Goal: Task Accomplishment & Management: Use online tool/utility

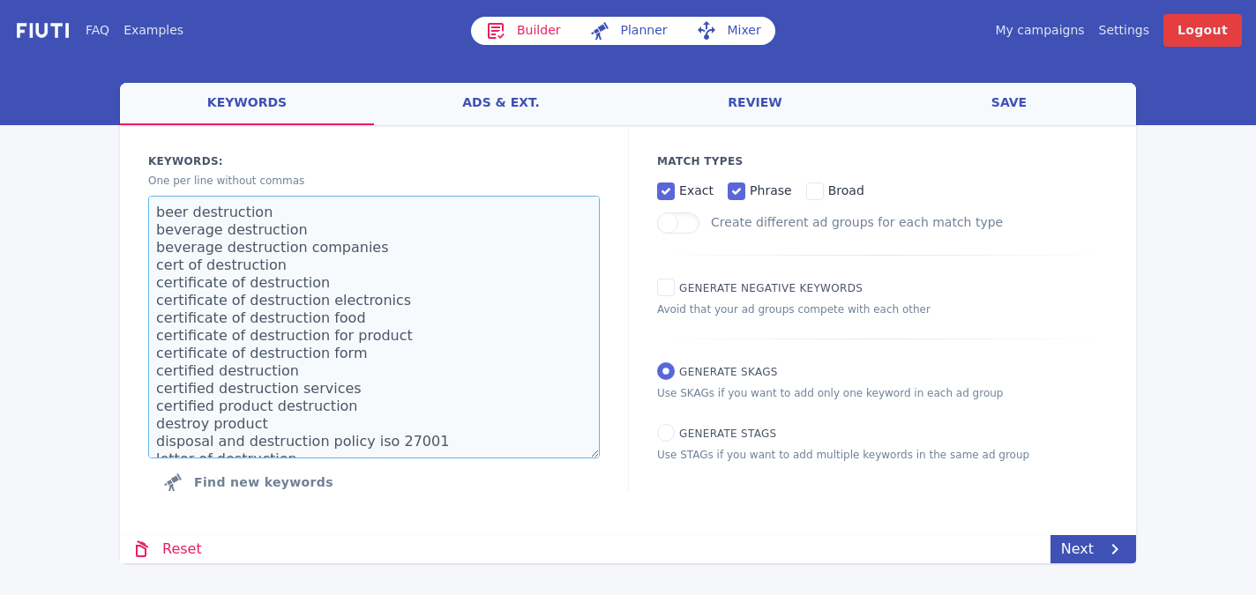
click at [345, 333] on textarea "beer destruction beverage destruction beverage destruction companies cert of de…" at bounding box center [374, 327] width 452 height 263
paste textarea "5 star attorney for private disability near me 5 star private disability attorn…"
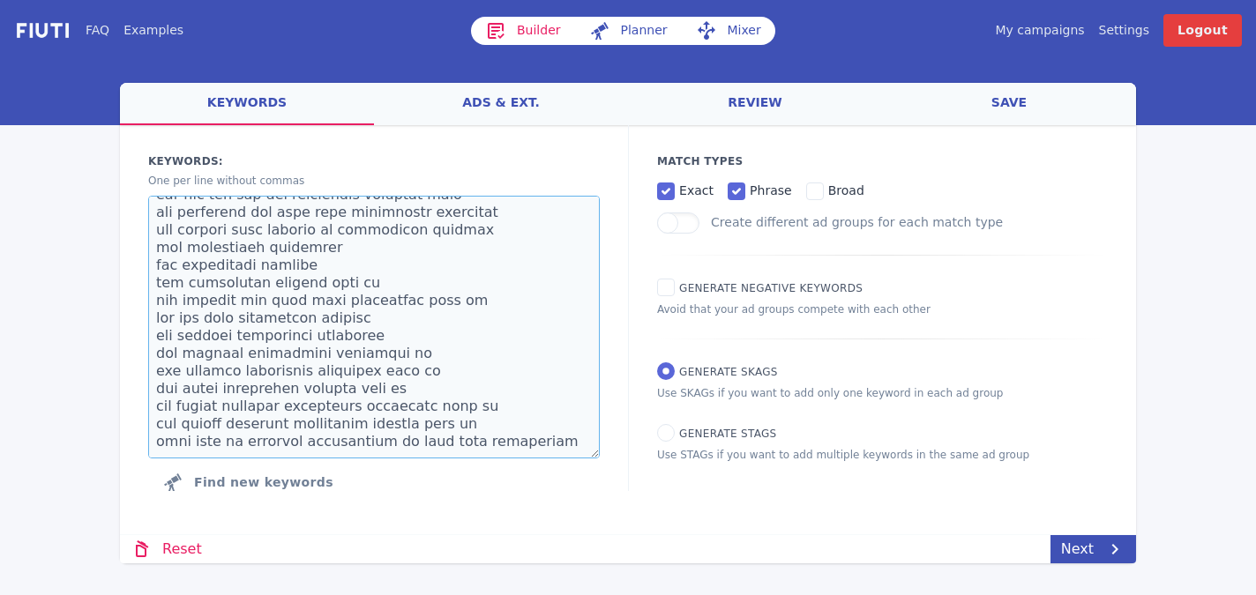
scroll to position [8685, 0]
paste textarea "loremips dolorsitametco adipi el se doeiusm tempo inc utlaboreetdo magnaal en a…"
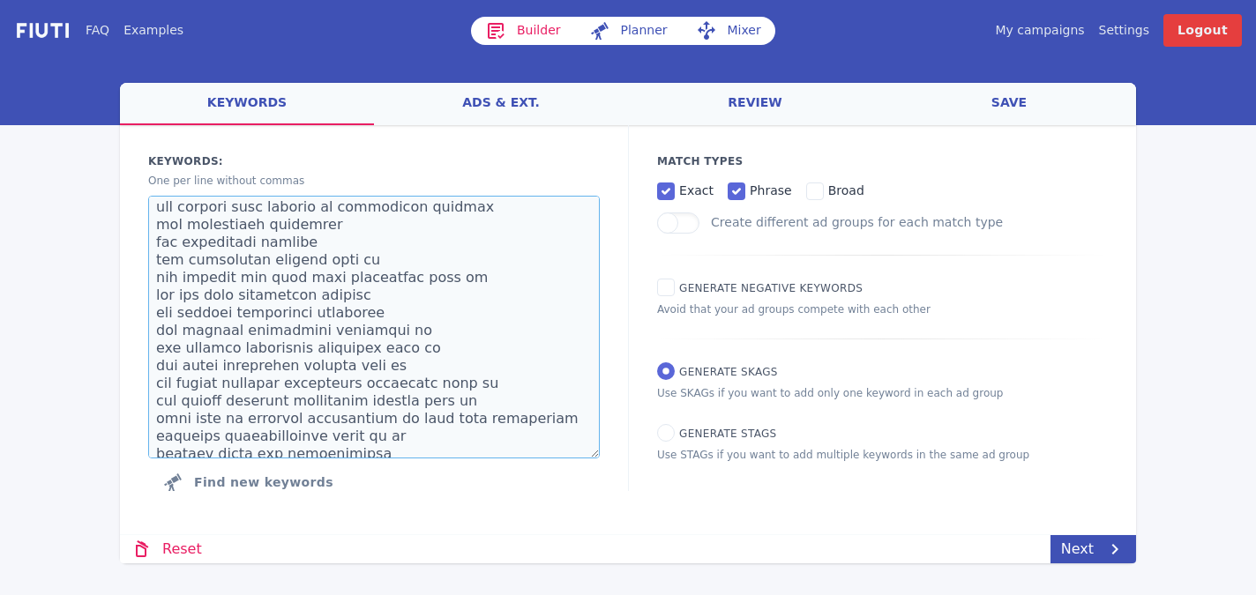
scroll to position [12636, 0]
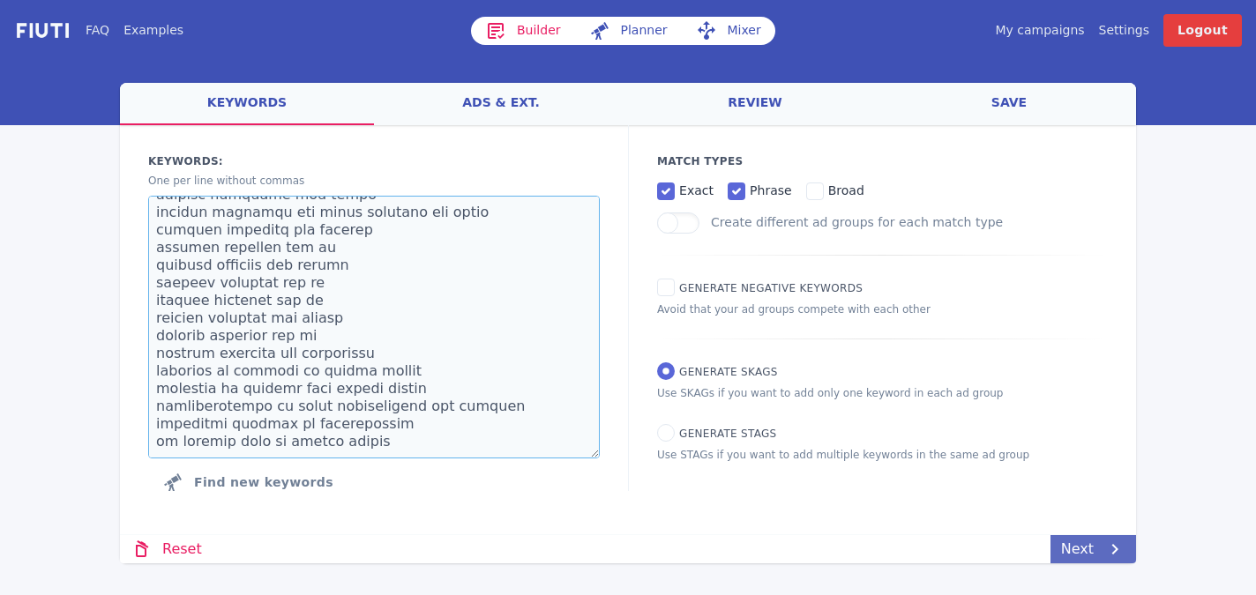
type textarea "5 star attorney for private disability near me 5 star private disability attorn…"
click at [1083, 539] on link "Next" at bounding box center [1094, 549] width 86 height 28
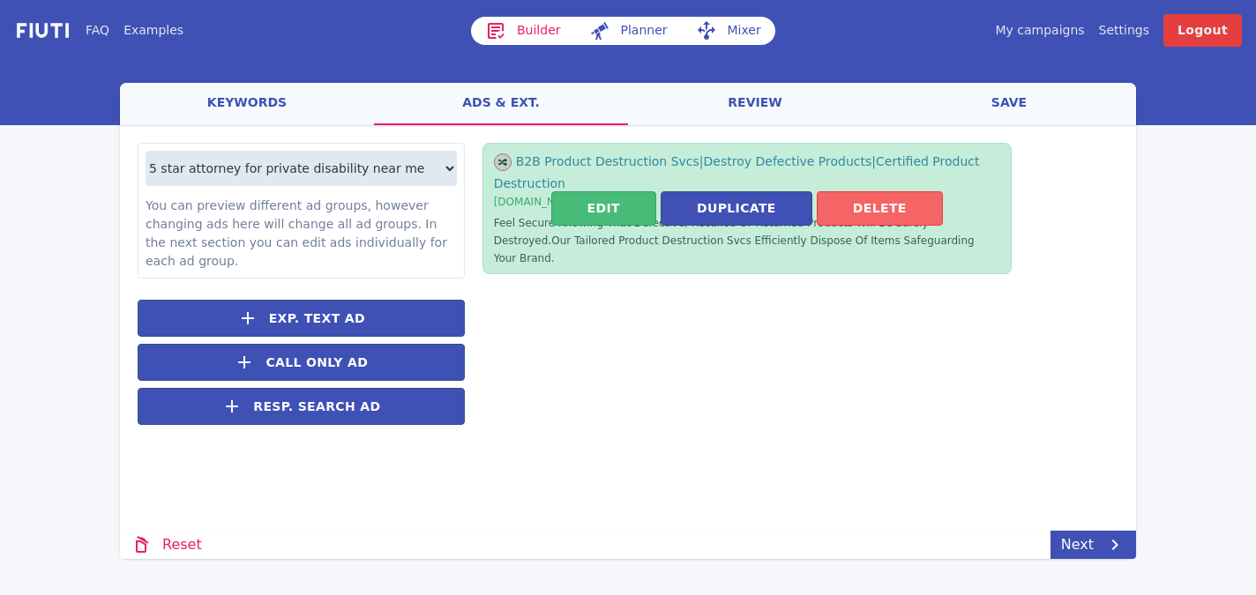
click at [881, 195] on button "Delete" at bounding box center [880, 208] width 126 height 34
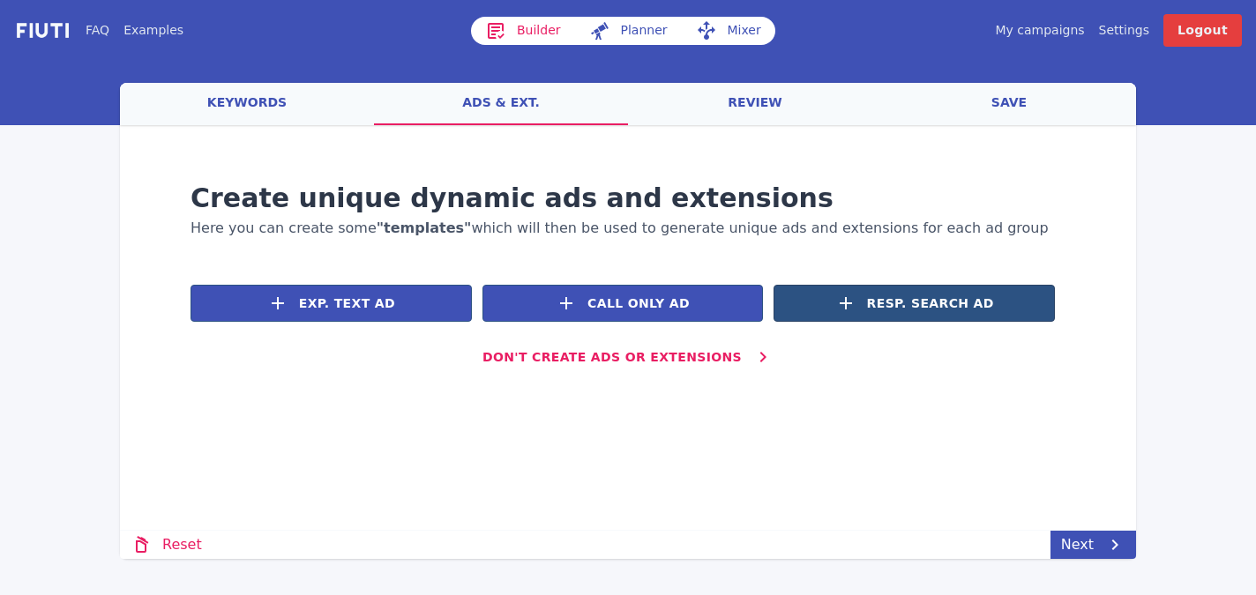
click at [918, 304] on span "Resp. Search Ad" at bounding box center [930, 304] width 127 height 19
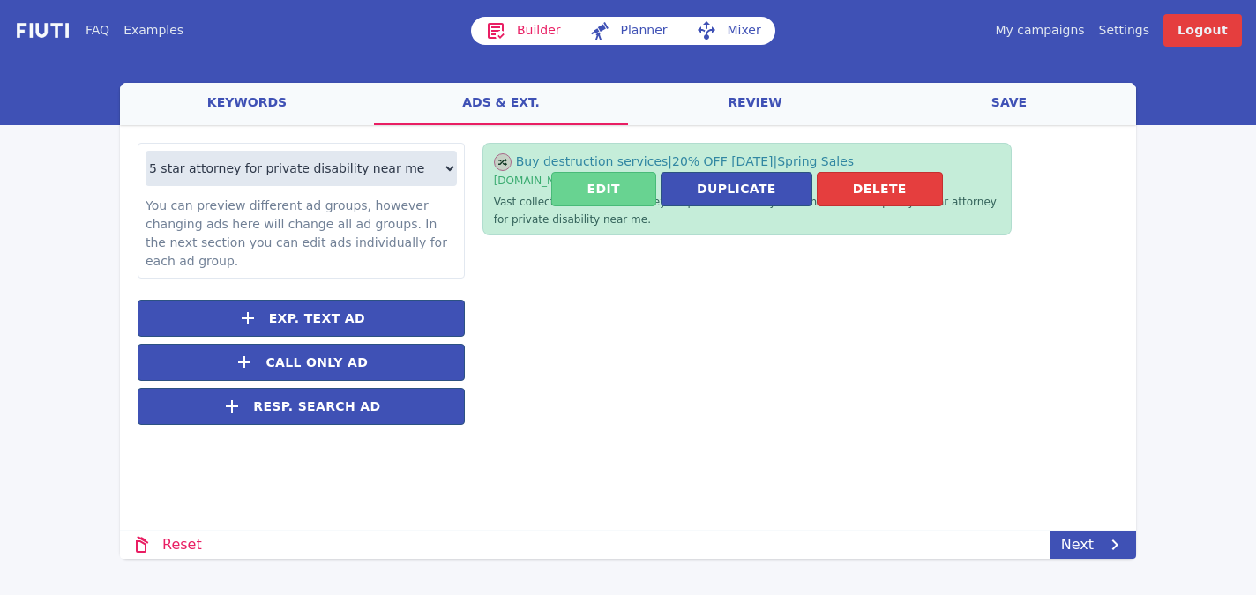
click at [625, 188] on button "Edit" at bounding box center [603, 189] width 105 height 34
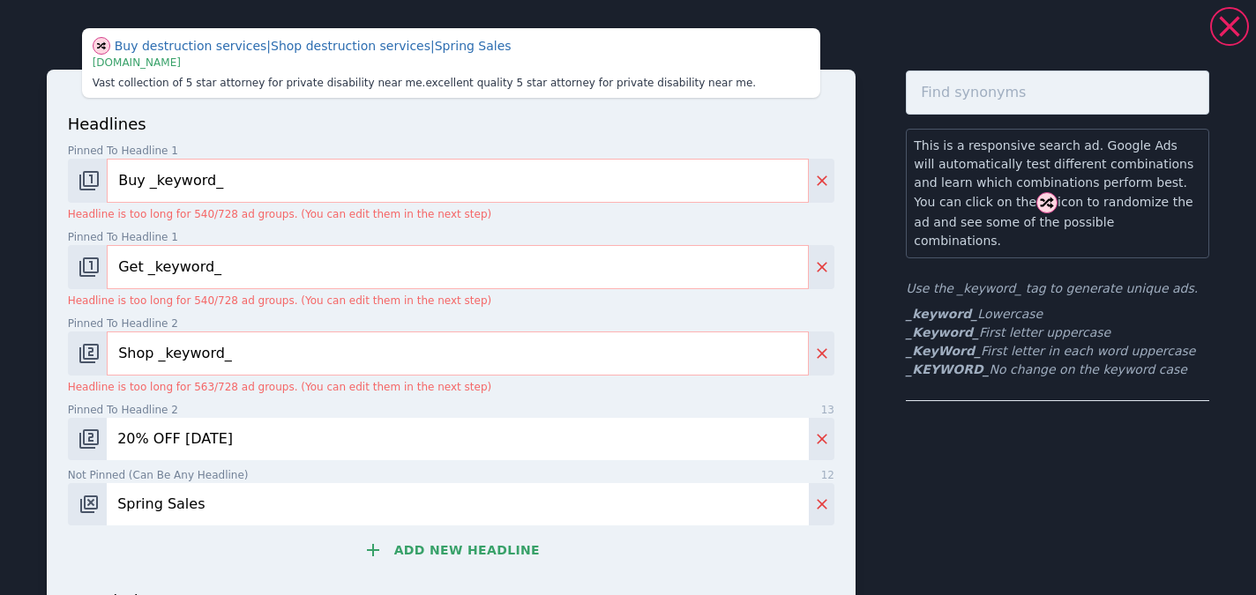
click at [359, 171] on input "Buy _keyword_" at bounding box center [458, 181] width 702 height 44
paste input "Premier Disability Law Firm"
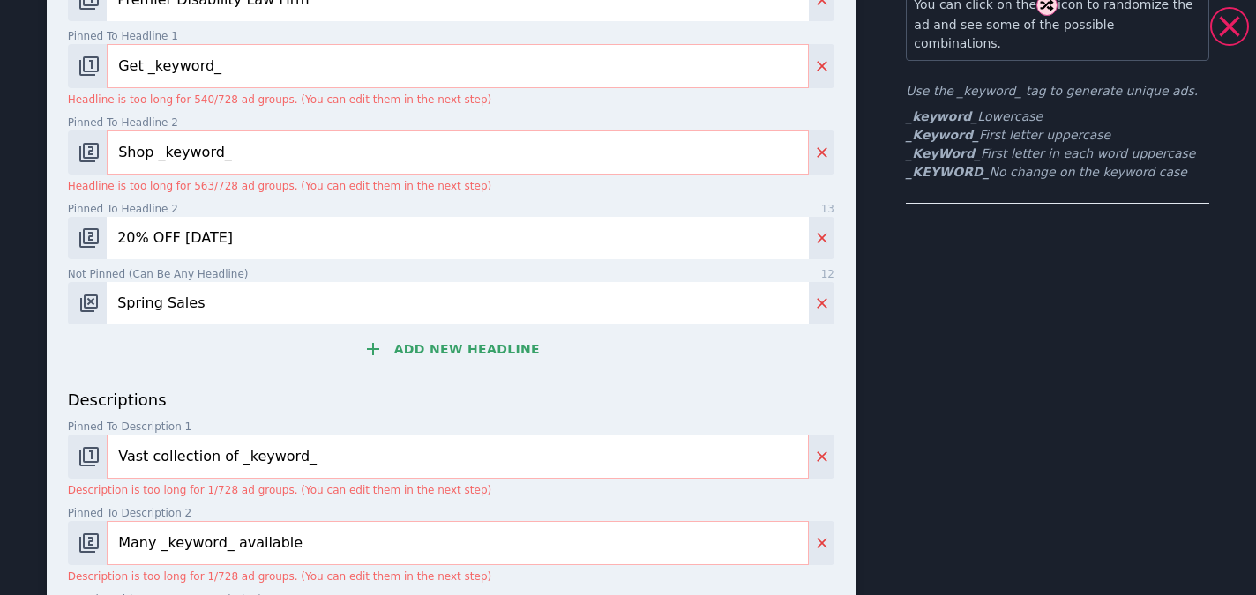
type input "Premier Disability Law Firm"
click at [466, 334] on button "Add new headline" at bounding box center [451, 349] width 767 height 35
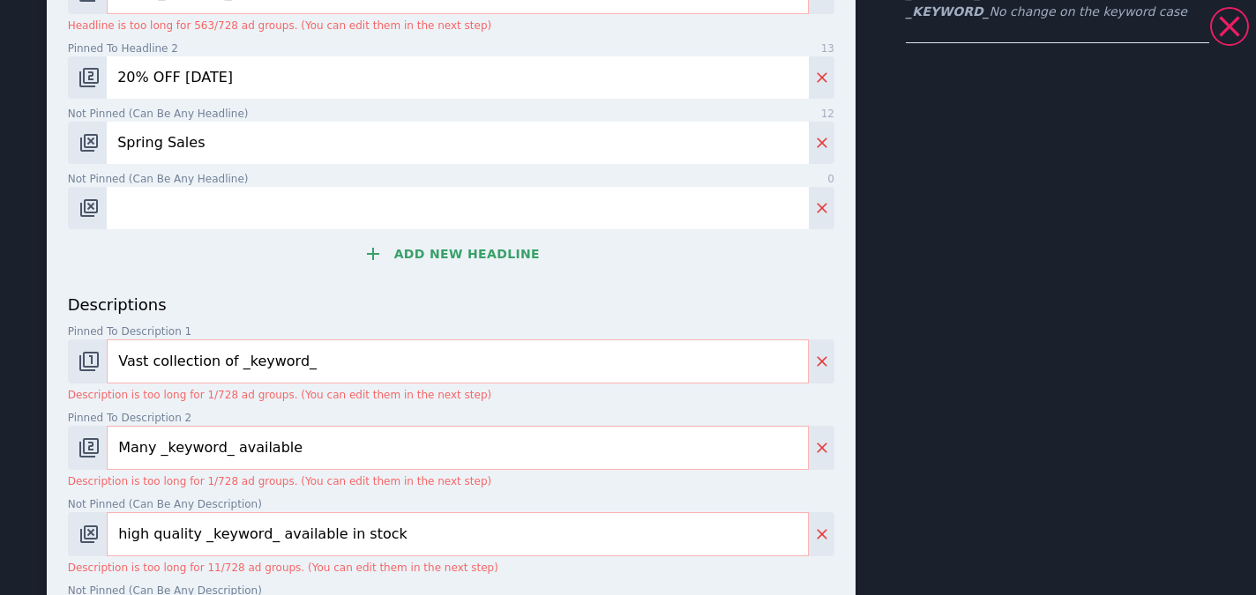
scroll to position [442, 0]
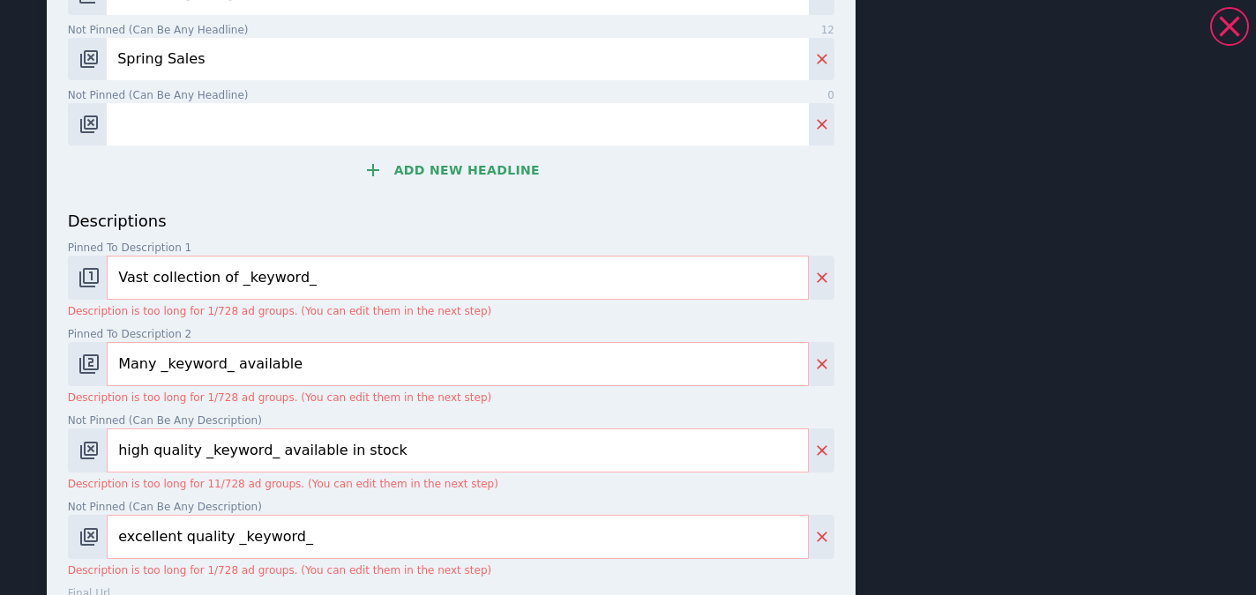
click at [489, 153] on button "Add new headline" at bounding box center [451, 170] width 767 height 35
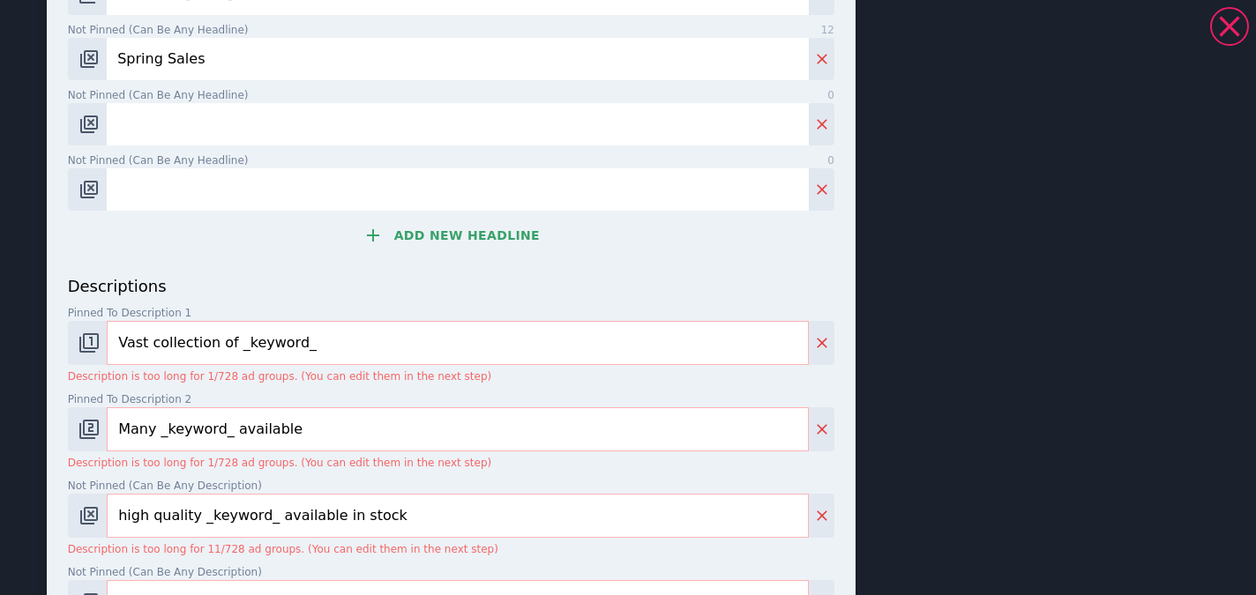
click at [485, 218] on button "Add new headline" at bounding box center [451, 235] width 767 height 35
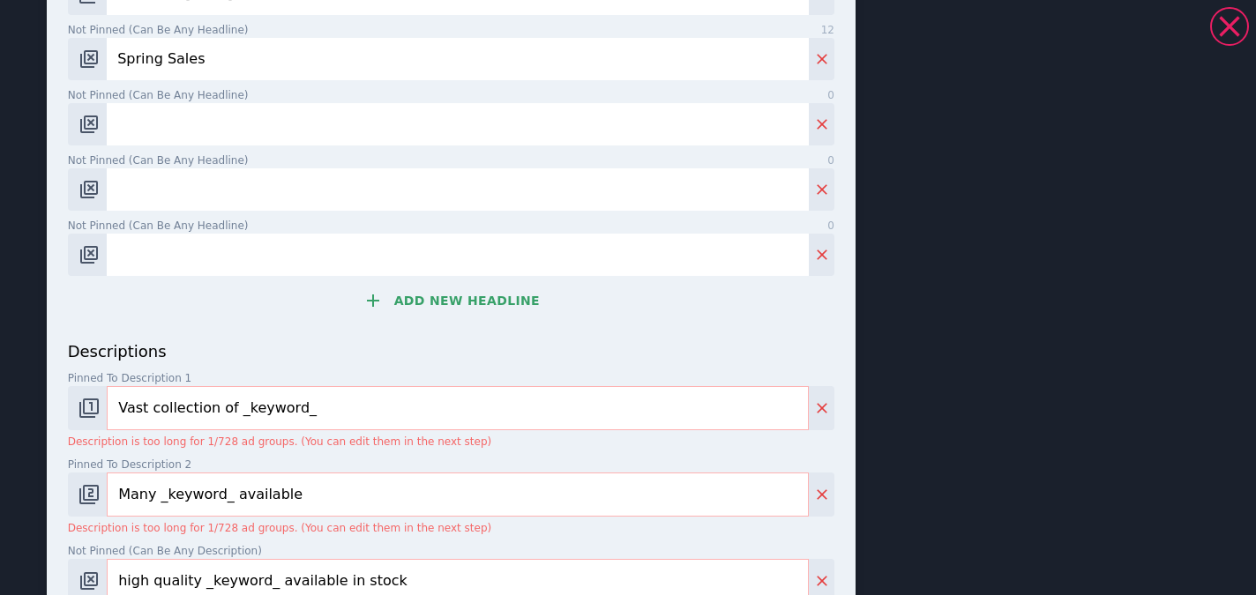
click at [490, 283] on button "Add new headline" at bounding box center [451, 300] width 767 height 35
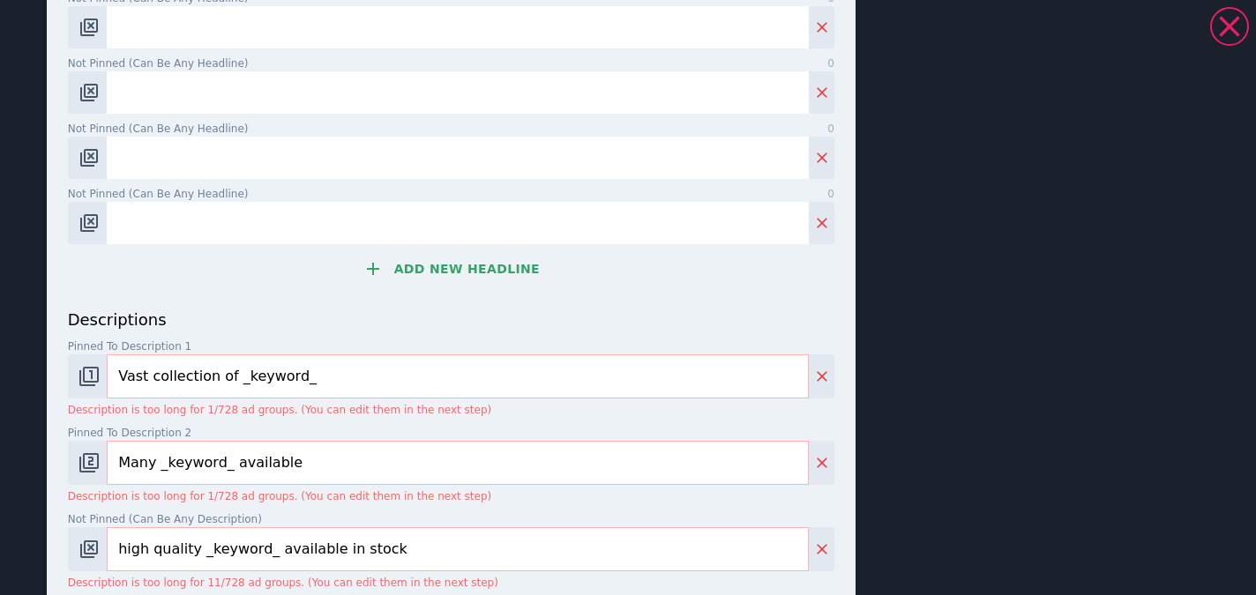
scroll to position [559, 0]
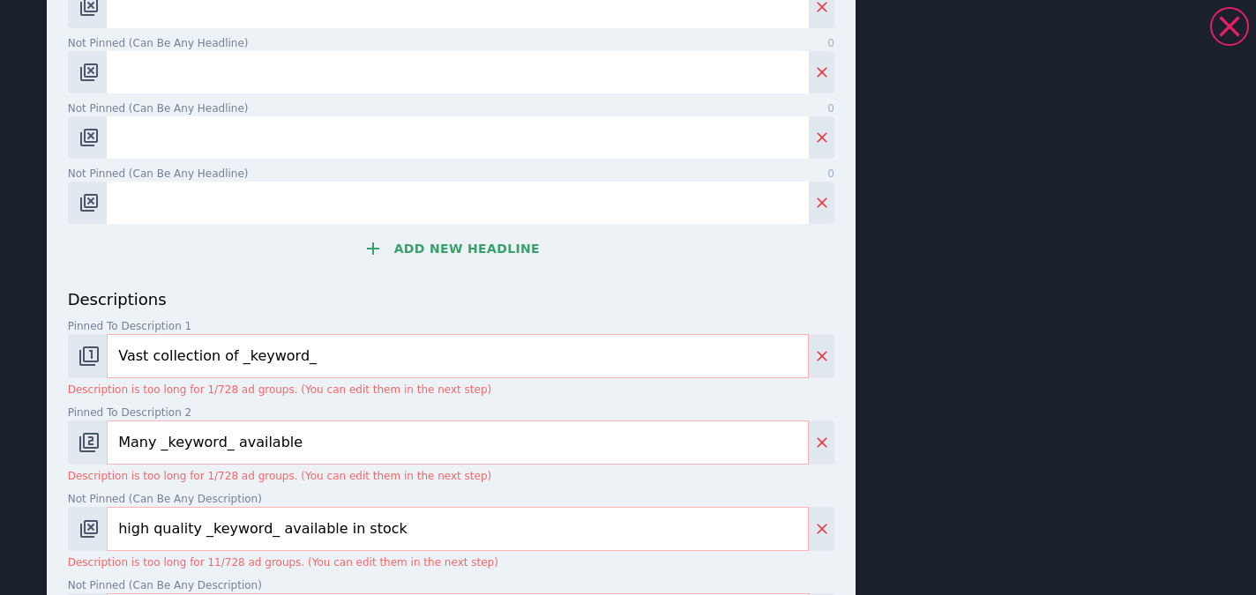
click at [478, 239] on button "Add new headline" at bounding box center [451, 248] width 767 height 35
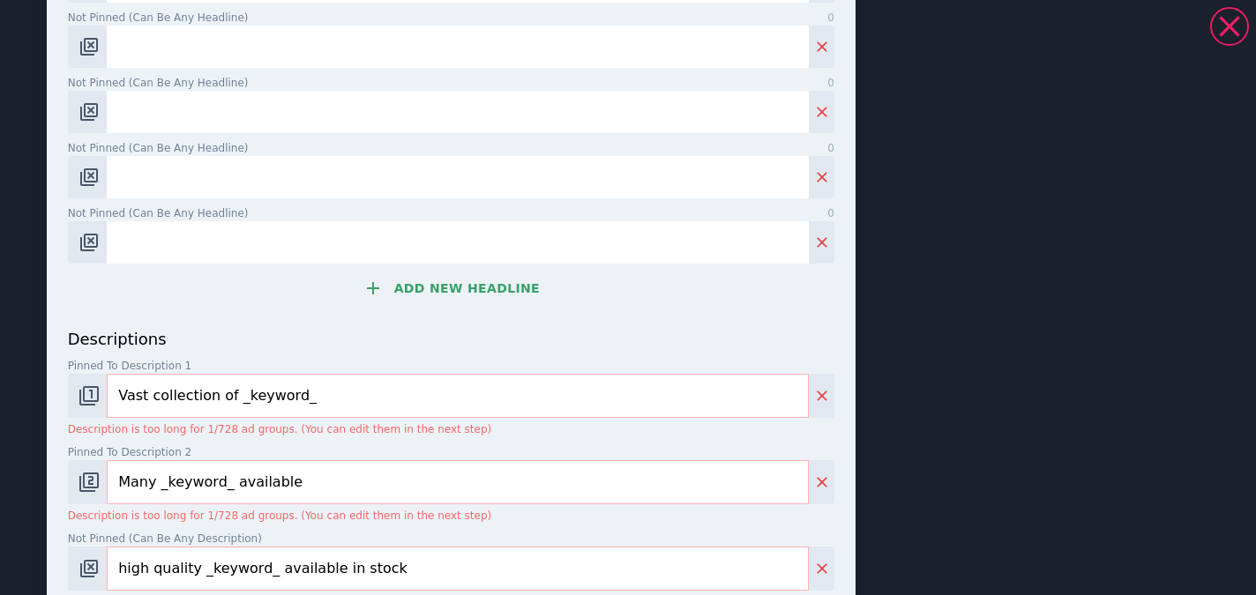
click at [476, 271] on button "Add new headline" at bounding box center [451, 288] width 767 height 35
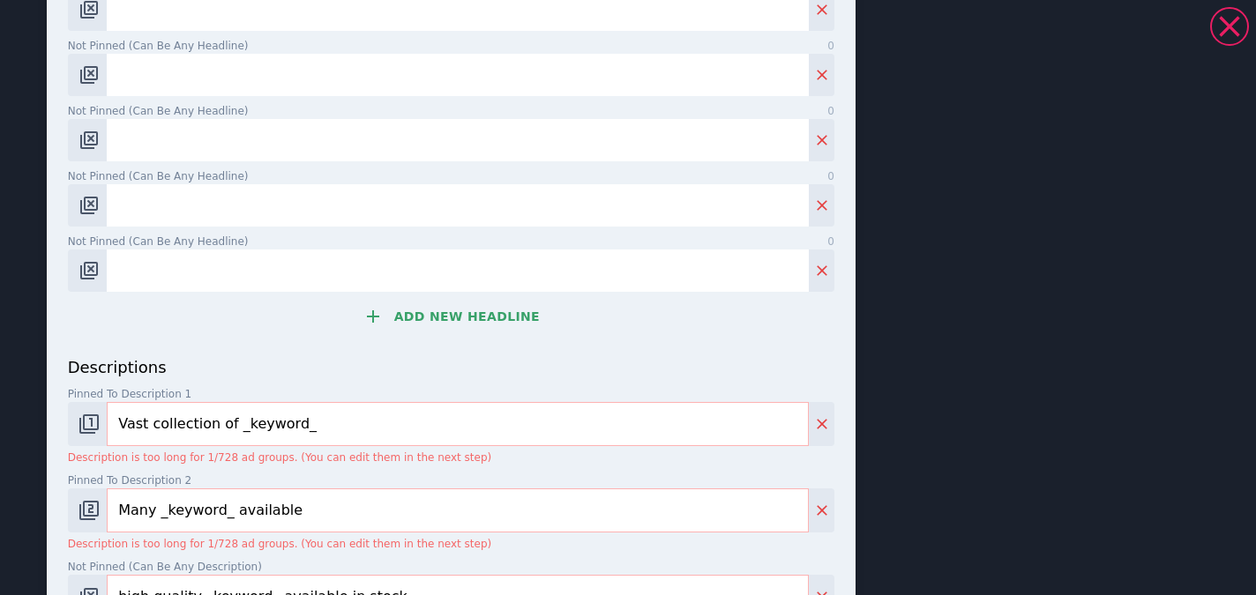
click at [477, 299] on button "Add new headline" at bounding box center [451, 316] width 767 height 35
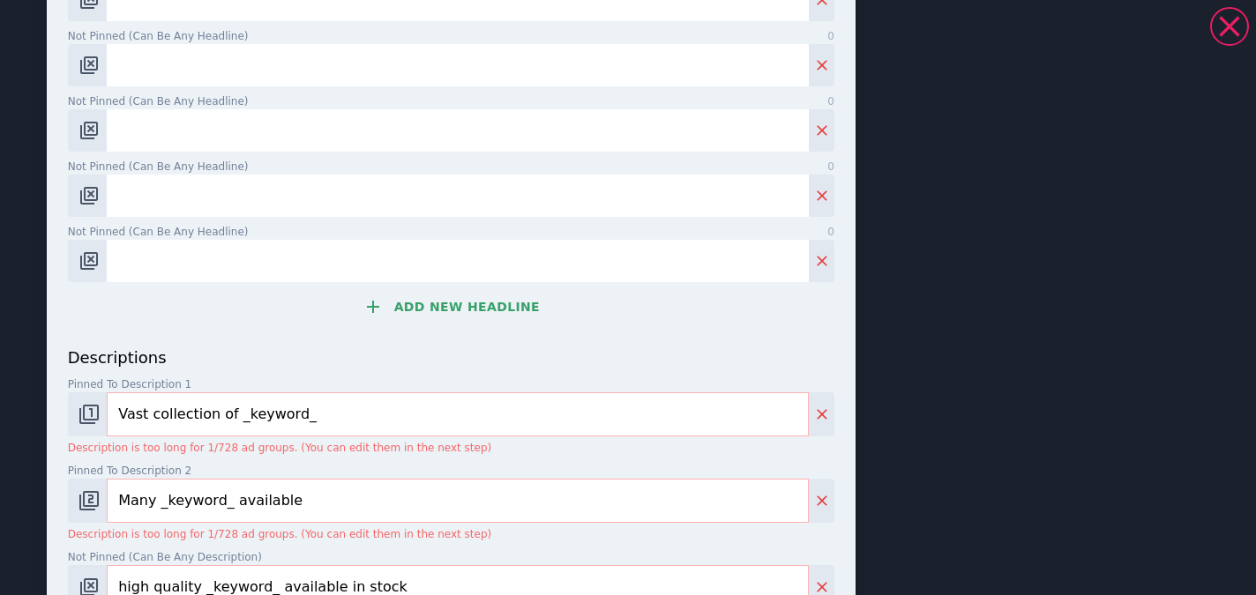
click at [477, 289] on button "Add new headline" at bounding box center [451, 306] width 767 height 35
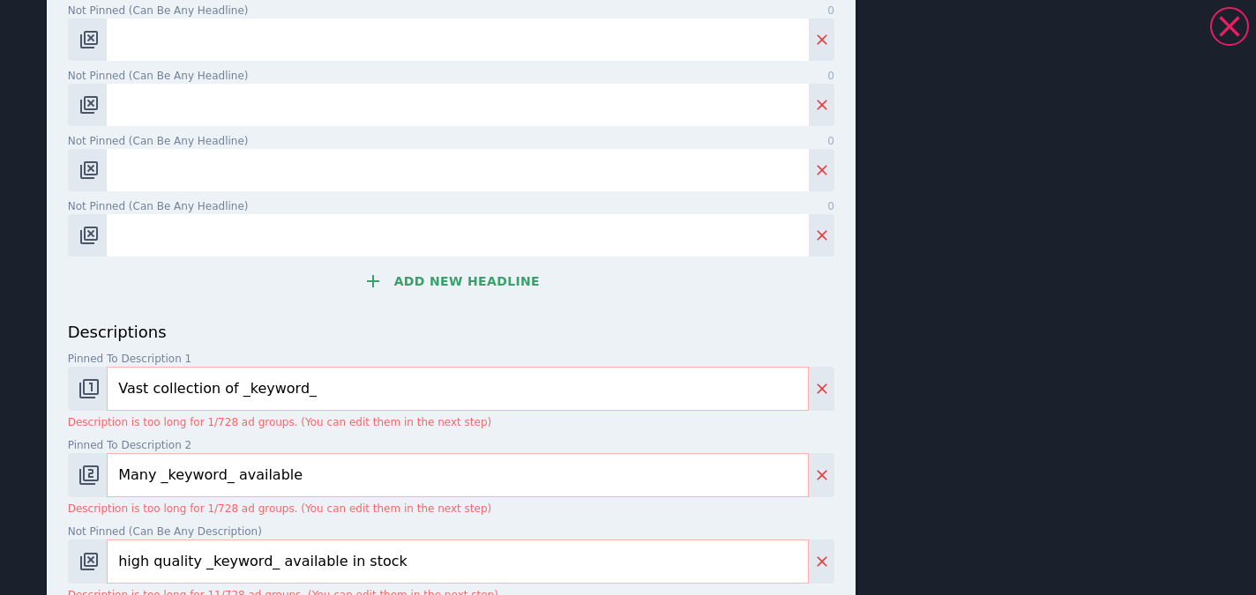
click at [477, 270] on button "Add new headline" at bounding box center [451, 281] width 767 height 35
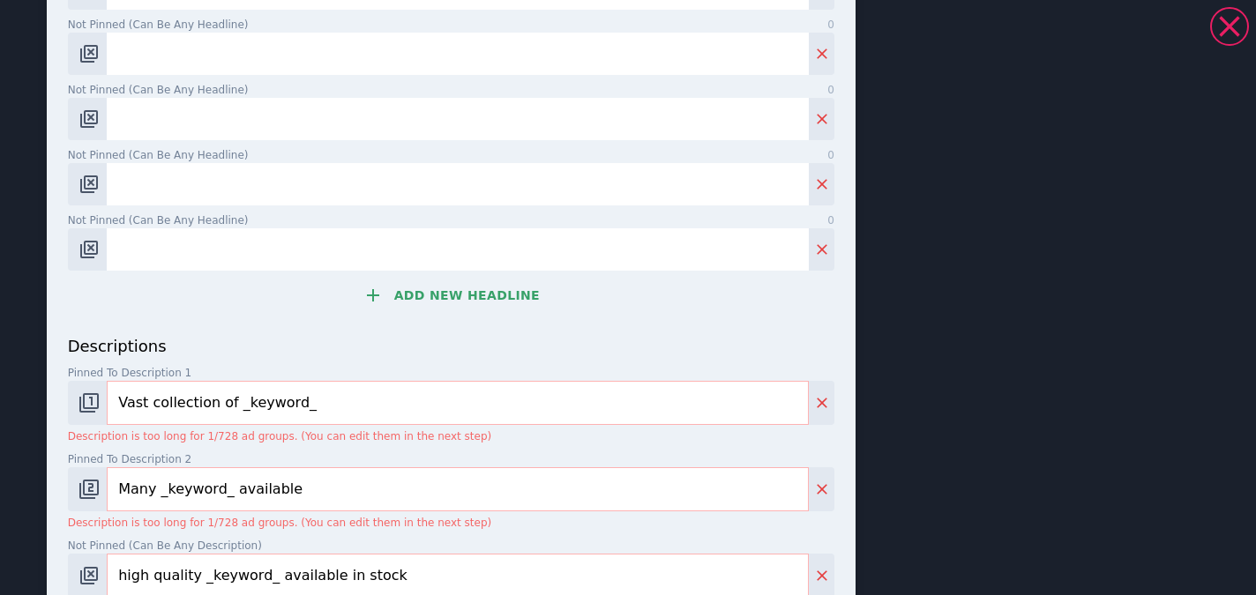
click at [477, 278] on button "Add new headline" at bounding box center [451, 295] width 767 height 35
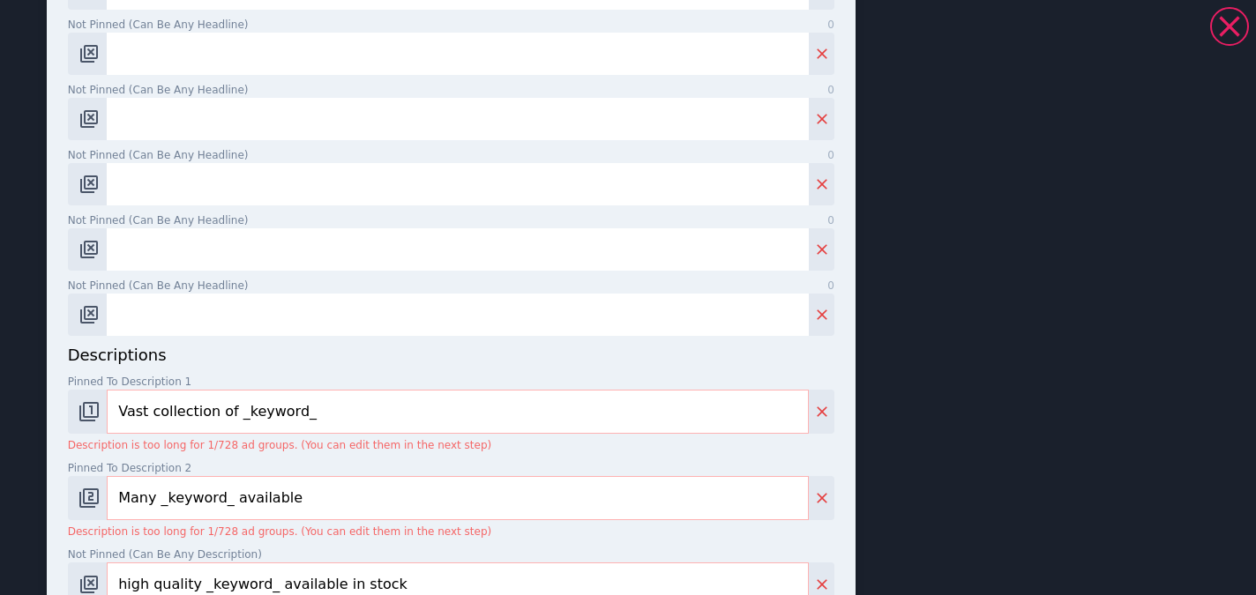
scroll to position [867, 0]
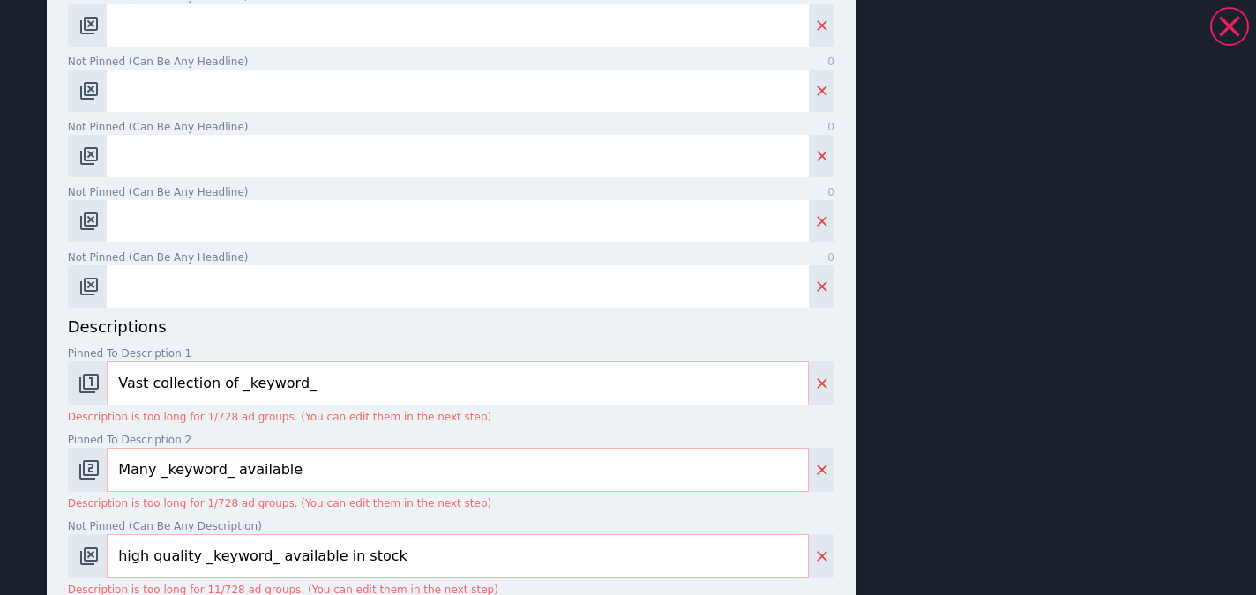
click at [476, 271] on input "Not pinned (Can be any headline) 0" at bounding box center [458, 287] width 702 height 42
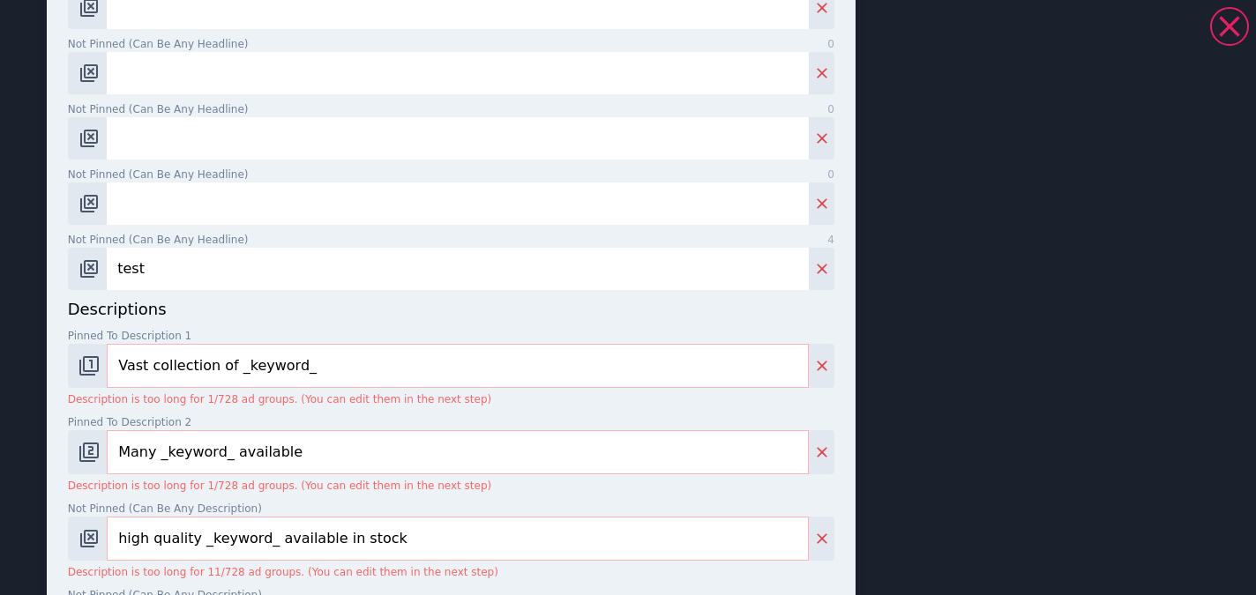
type input "test"
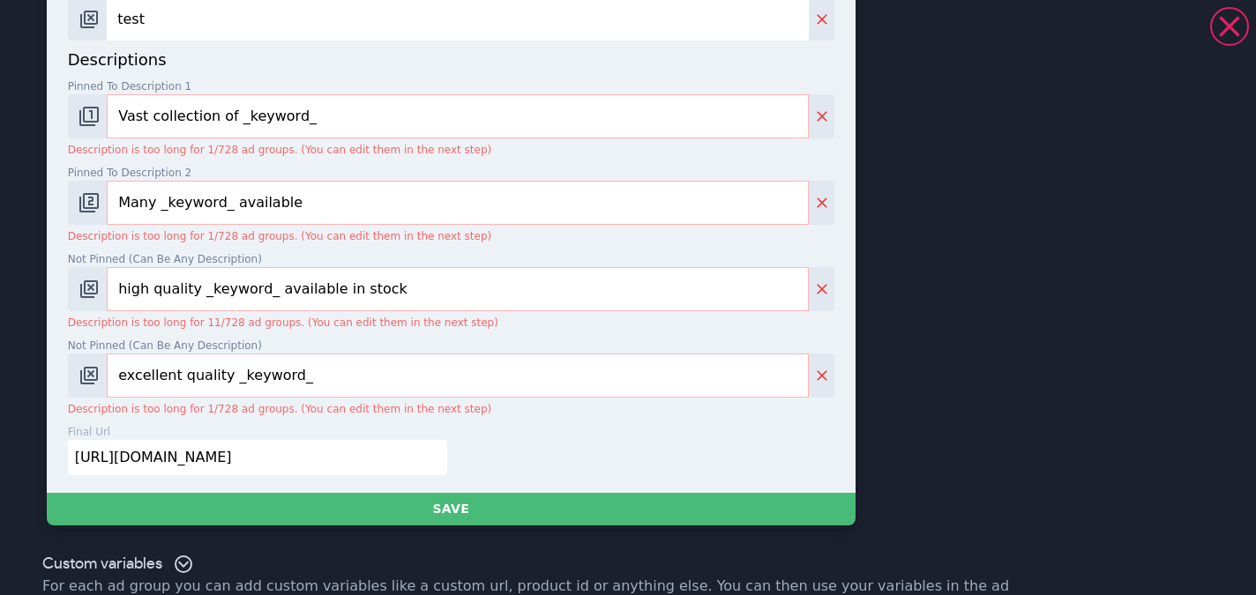
scroll to position [1161, 0]
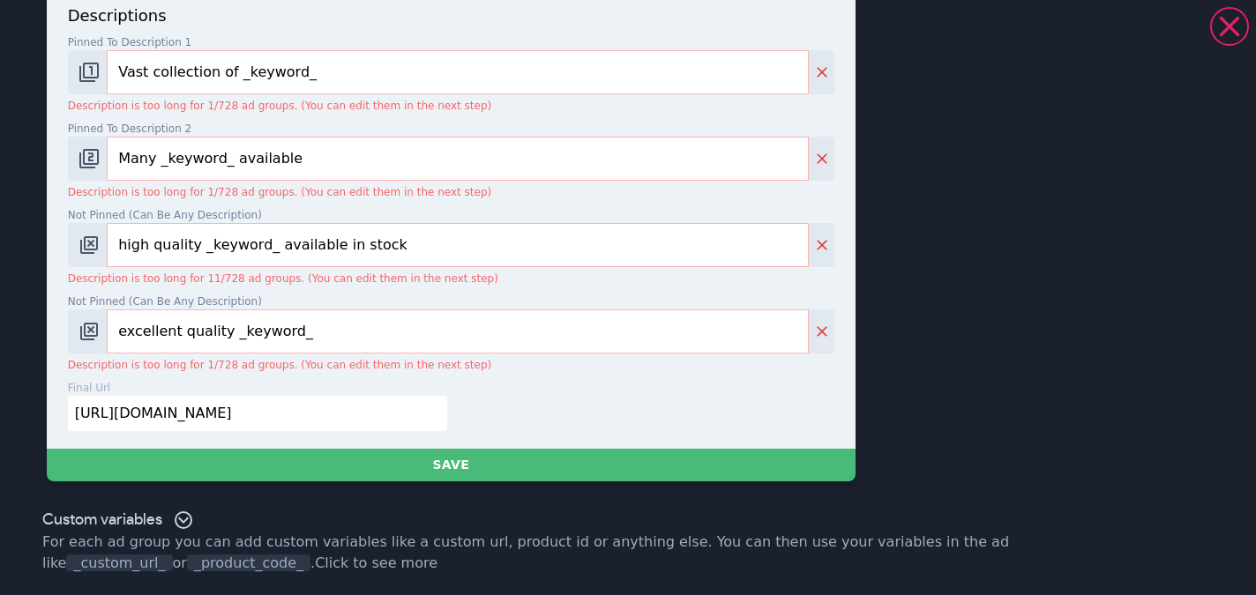
click at [322, 405] on input "[URL][DOMAIN_NAME]" at bounding box center [258, 413] width 380 height 35
paste input "[DOMAIN_NAME][URL]"
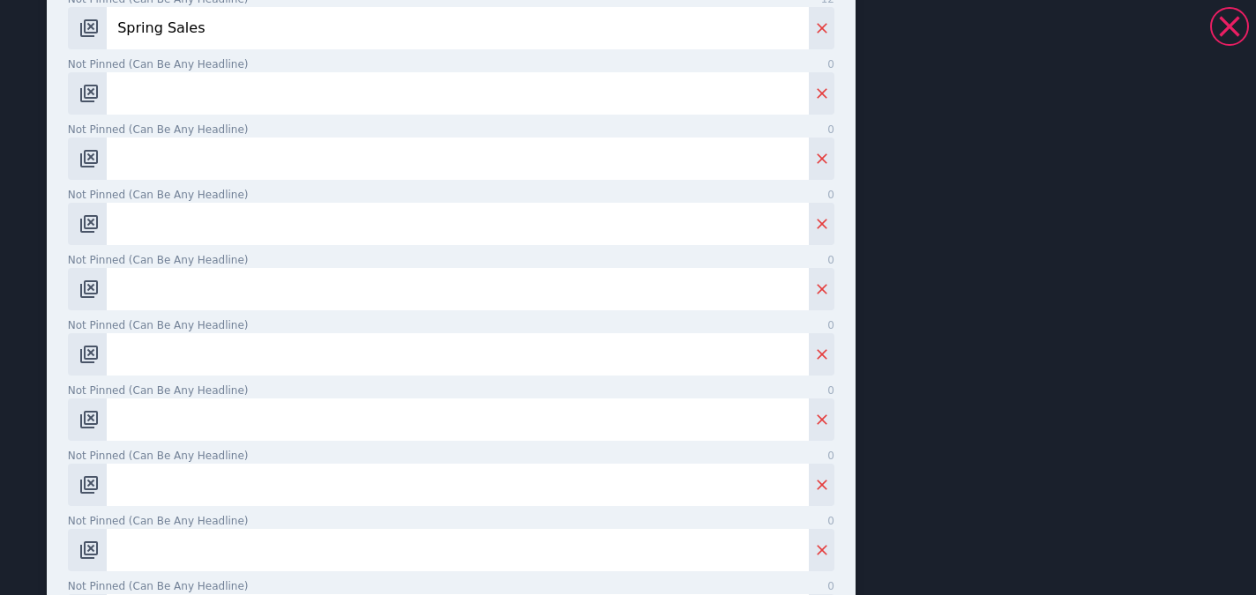
scroll to position [0, 0]
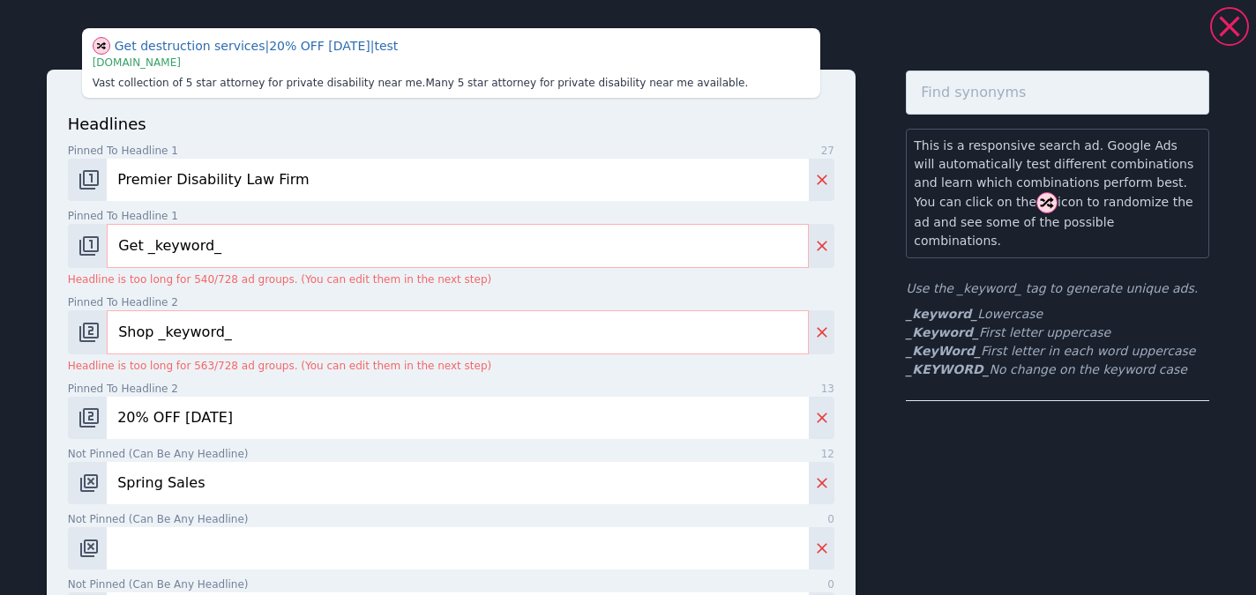
type input "[URL][DOMAIN_NAME]"
click at [298, 242] on input "Get _keyword_" at bounding box center [458, 246] width 702 height 44
paste input "There Is No Fee Unless We Win"
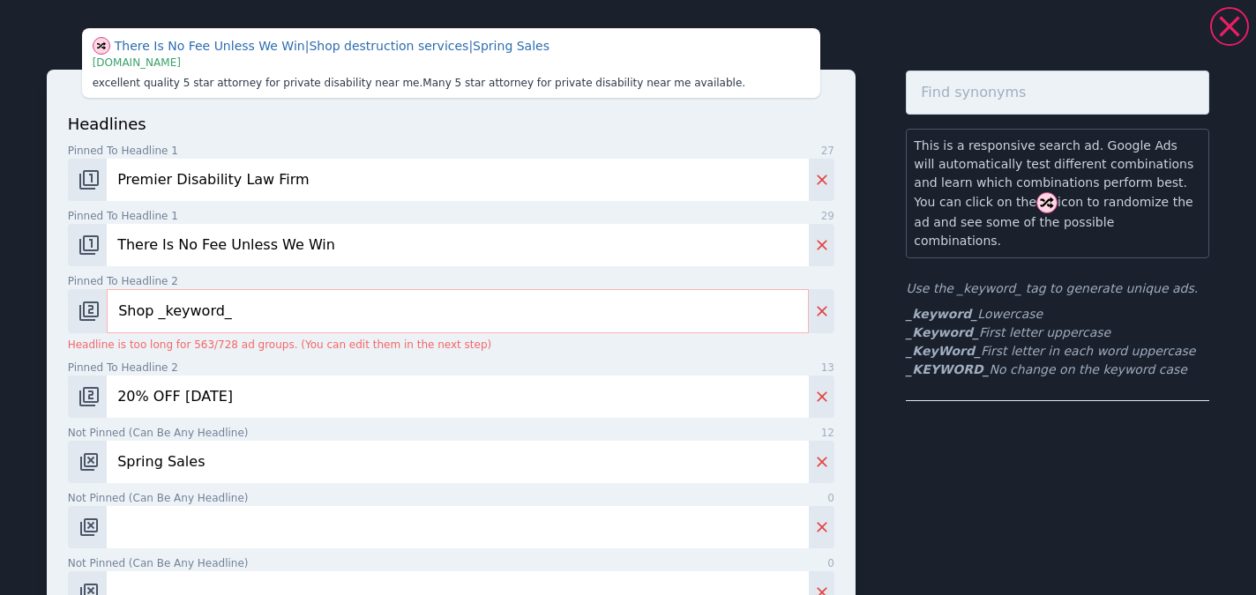
type input "There Is No Fee Unless We Win"
click at [328, 295] on input "Shop _keyword_" at bounding box center [458, 311] width 702 height 44
paste input "Top Disability Law Attorneys"
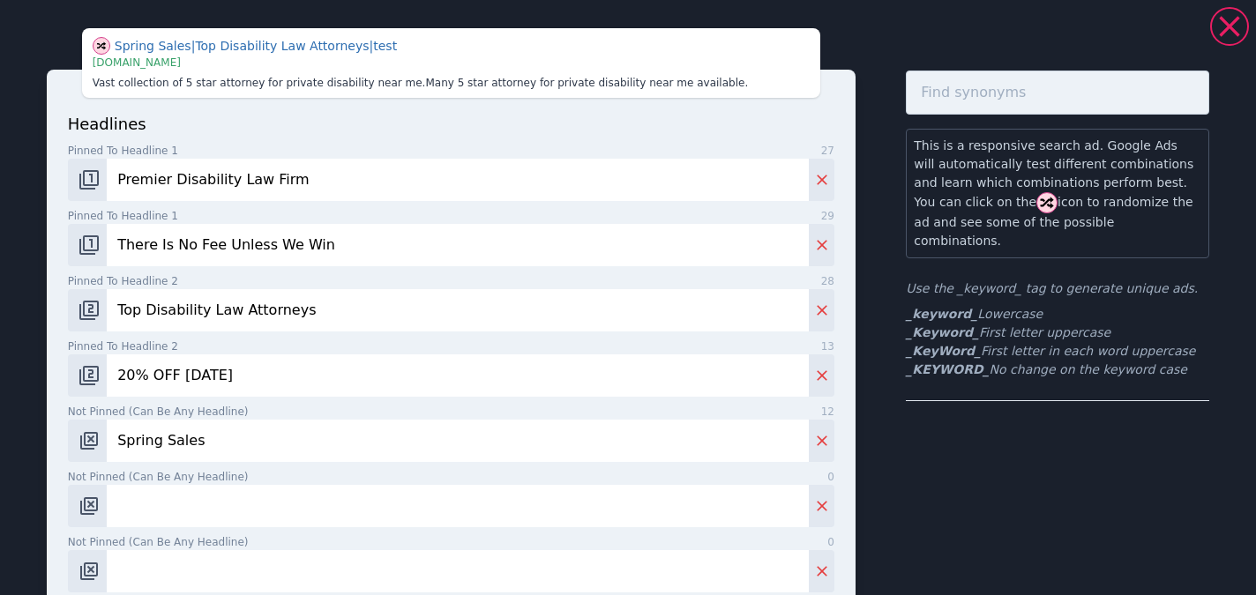
type input "Top Disability Law Attorneys"
paste input "Social Security Claims Process"
type input "Social Security Claims Process"
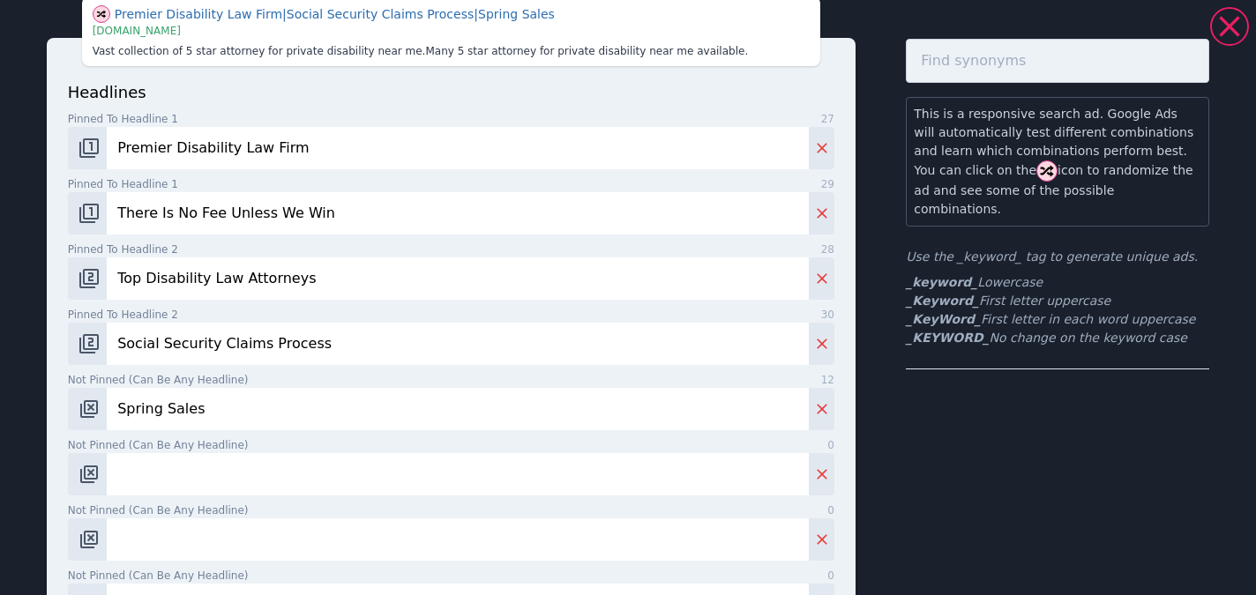
paste input "Physical Impairment Disability"
type input "Physical Impairment Disability"
paste input "Mental Health Disability Claim"
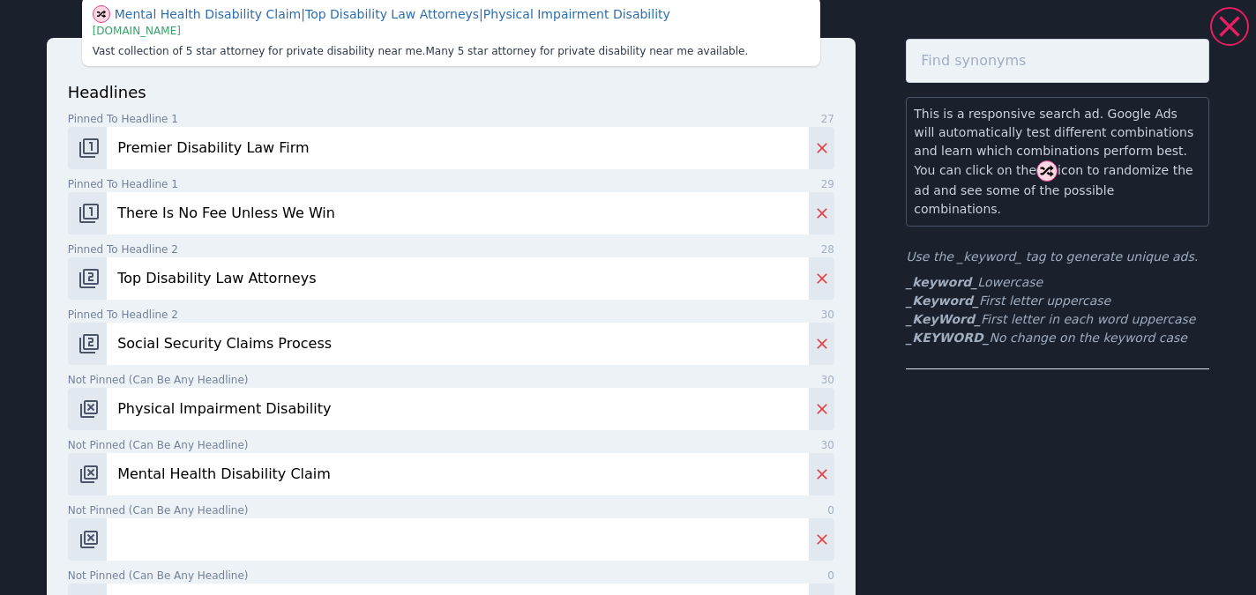
type input "Mental Health Disability Claim"
paste input "Years-Disability Law Expertise"
type input "Years-Disability Law Expertise"
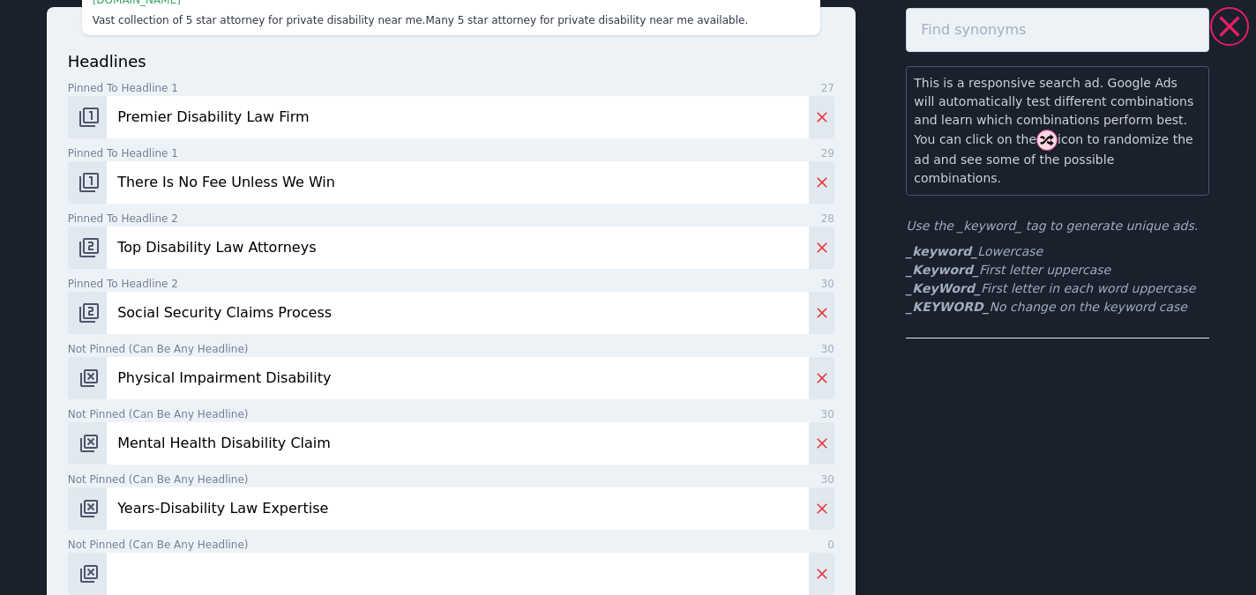
paste input "Begin Your Freee Consultation"
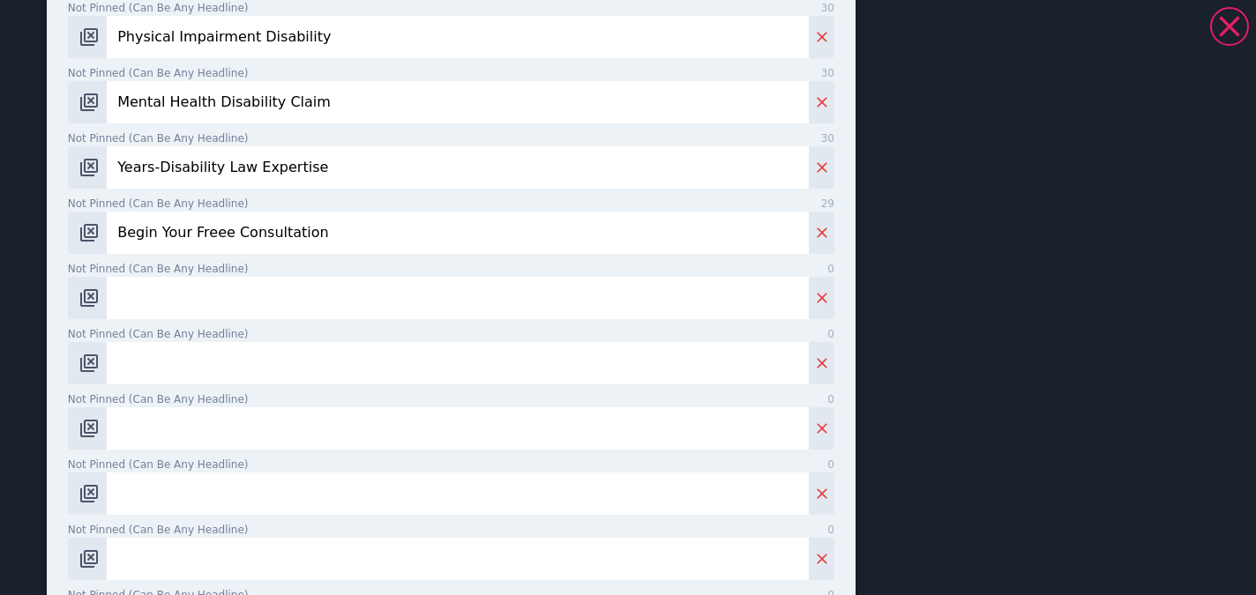
click at [225, 232] on input "Begin Your Freee Consultation" at bounding box center [458, 233] width 702 height 42
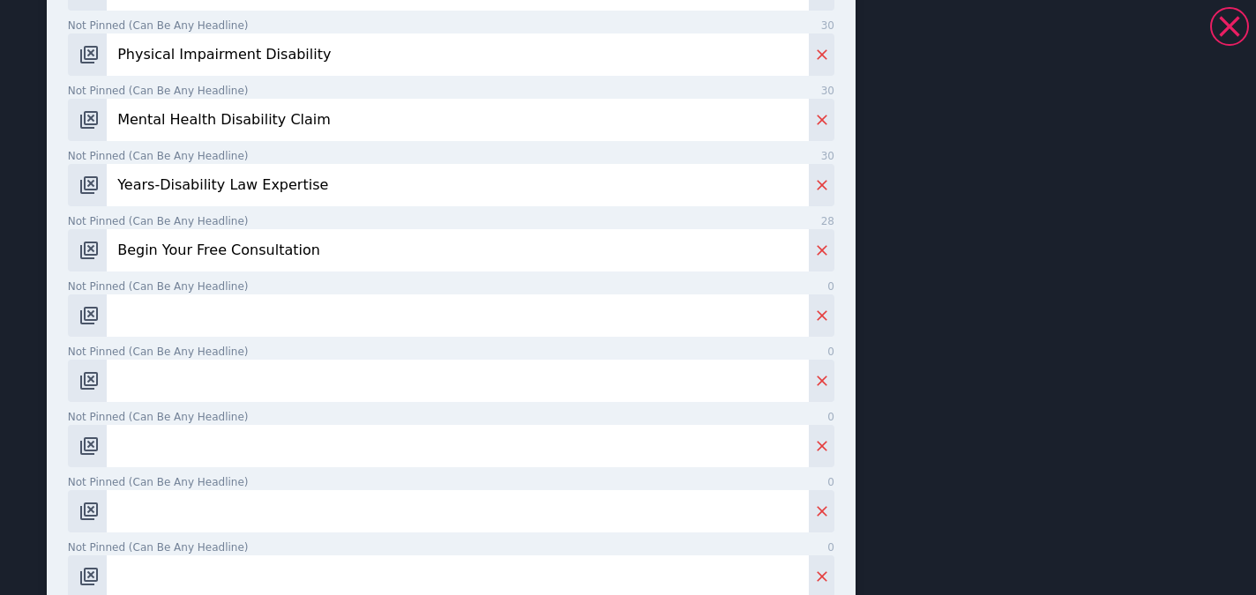
type input "Begin Your Free Consultation"
click at [258, 303] on input "Not pinned (Can be any headline) 0" at bounding box center [458, 316] width 702 height 42
paste input "Cutting Edge Representation"
type input "Cutting Edge Representation"
paste input "See What Clients Have To Say"
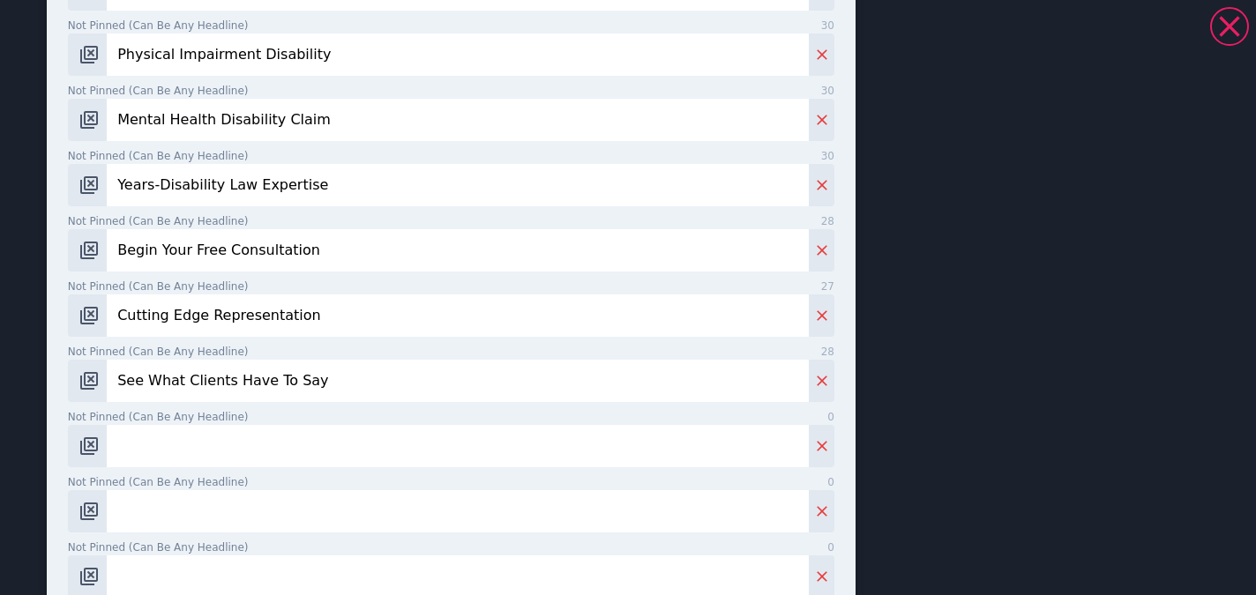
type input "See What Clients Have To Say"
paste input "Virtual Client Appts Available"
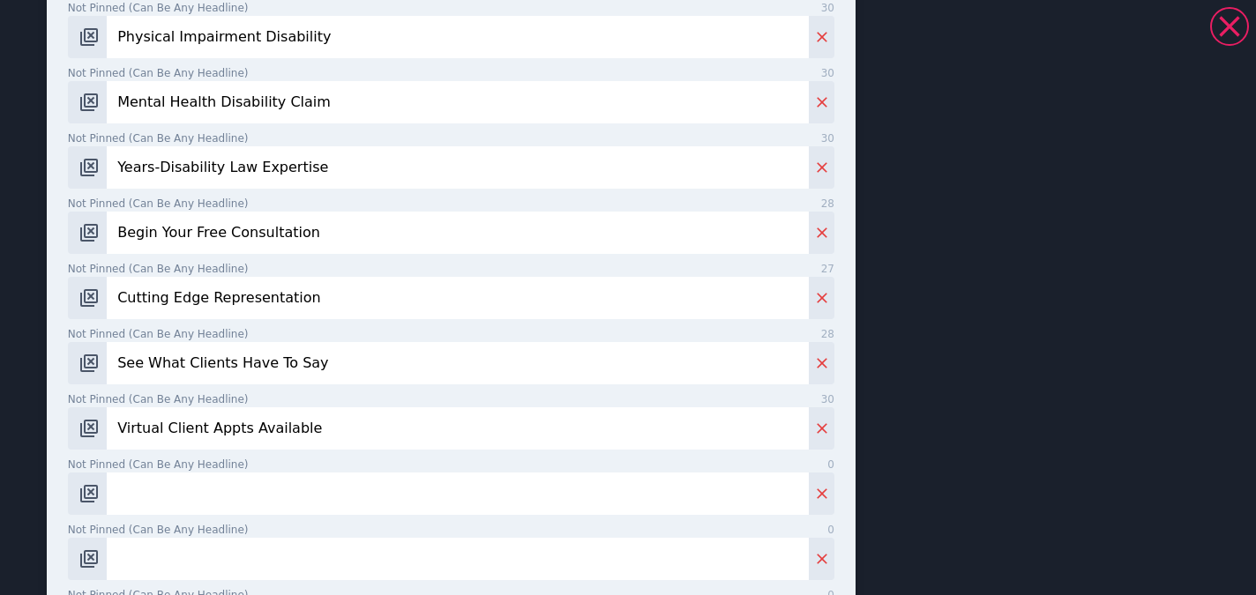
type input "Virtual Client Appts Available"
paste input "Practicing: Disability Law"
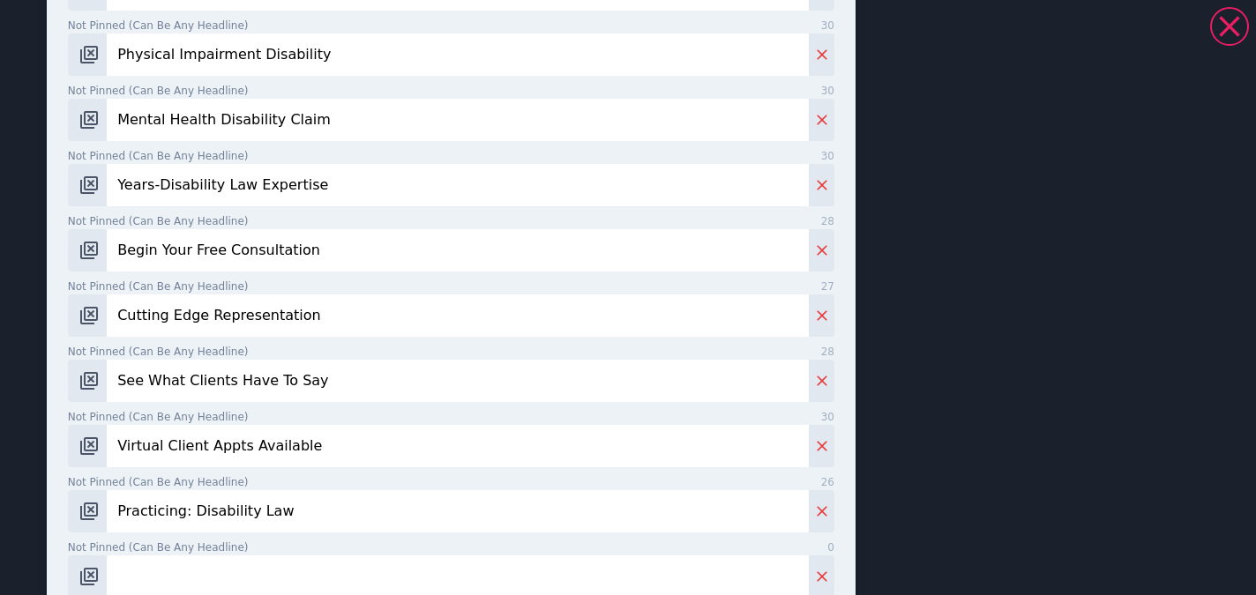
type input "Practicing: Disability Law"
paste input "Long Term Disability Claims"
type input "Long Term Disability Claims"
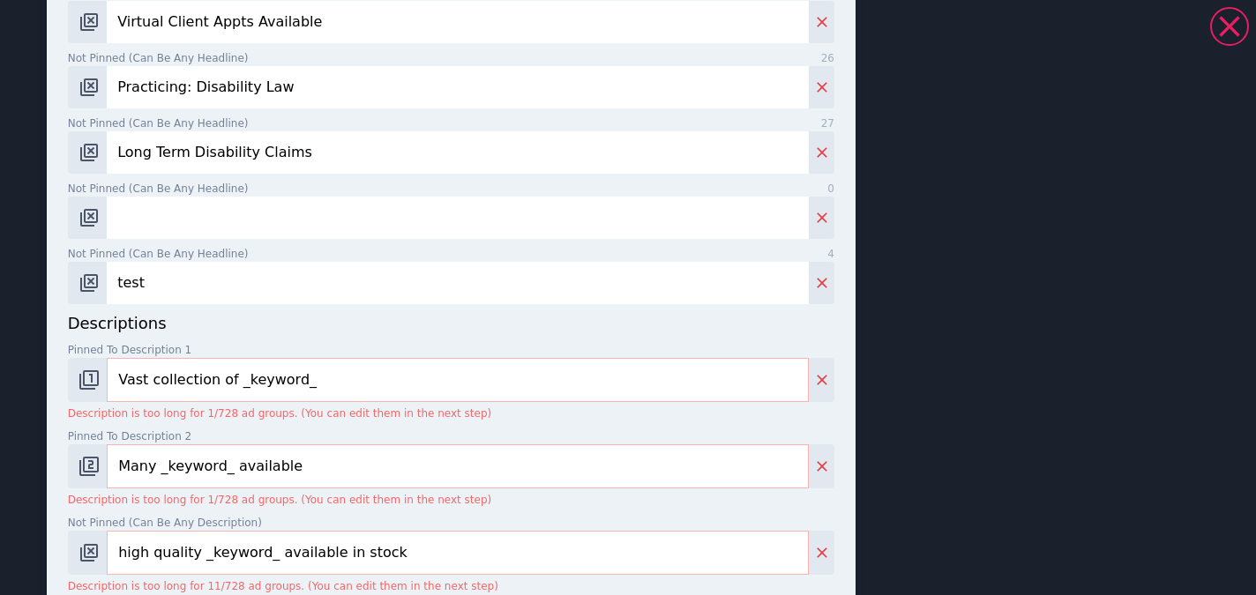
scroll to position [834, 0]
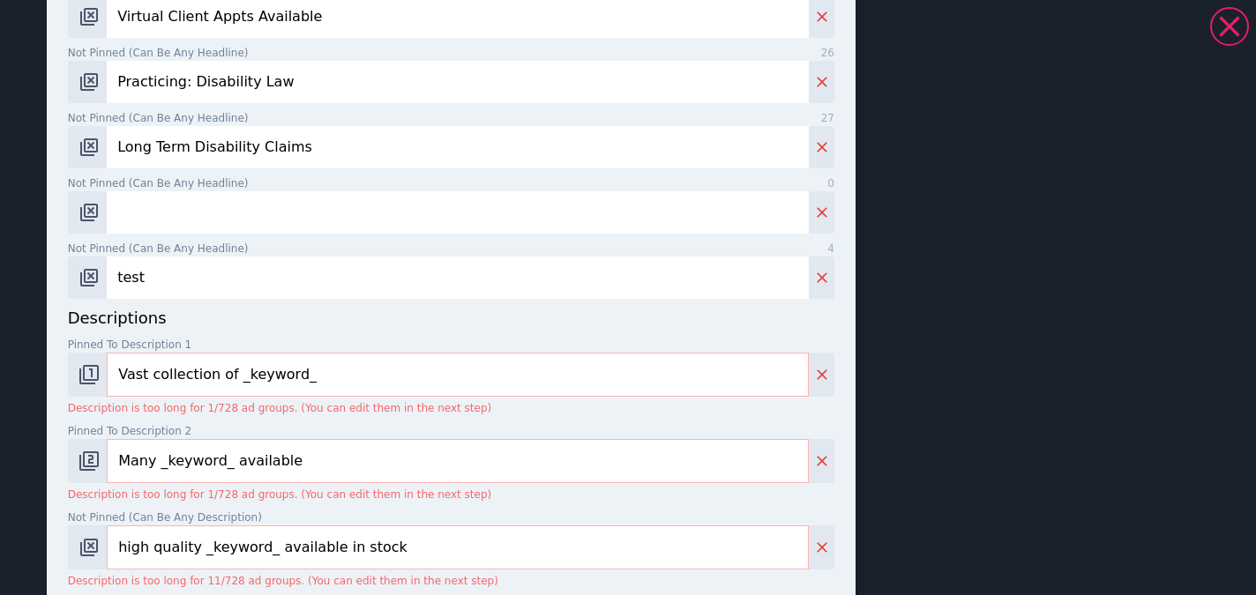
paste input "Fighting For Clients - 50 Yrs"
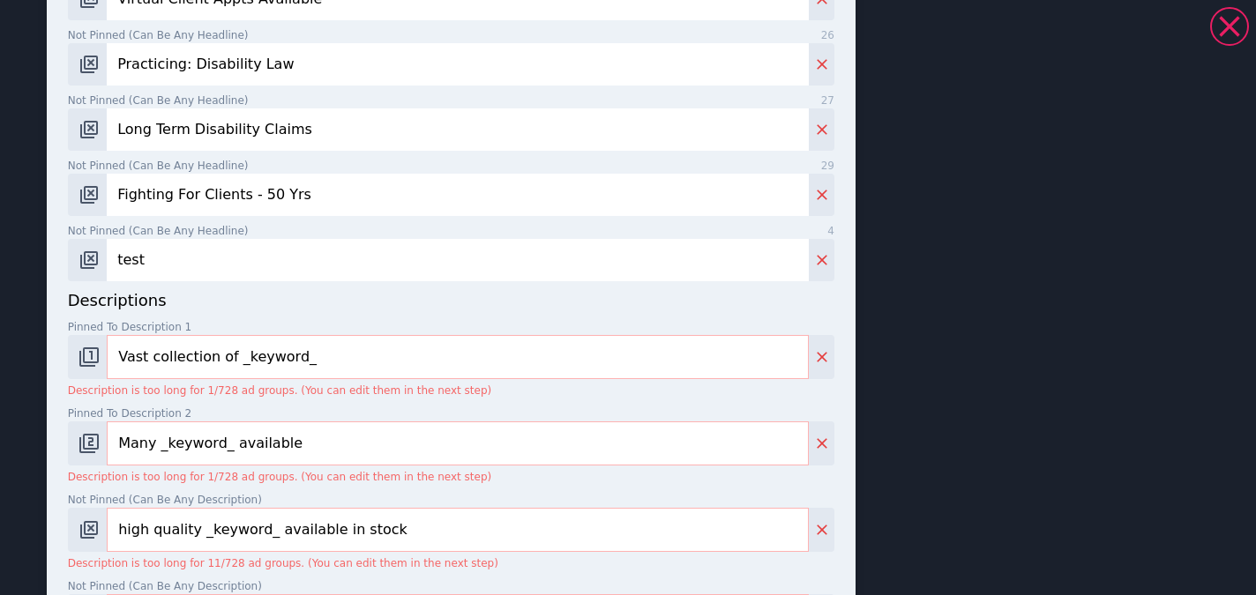
type input "Fighting For Clients - 50 Yrs"
click at [212, 253] on input "test" at bounding box center [458, 260] width 702 height 42
paste input "We've Won Over 5000 Claims."
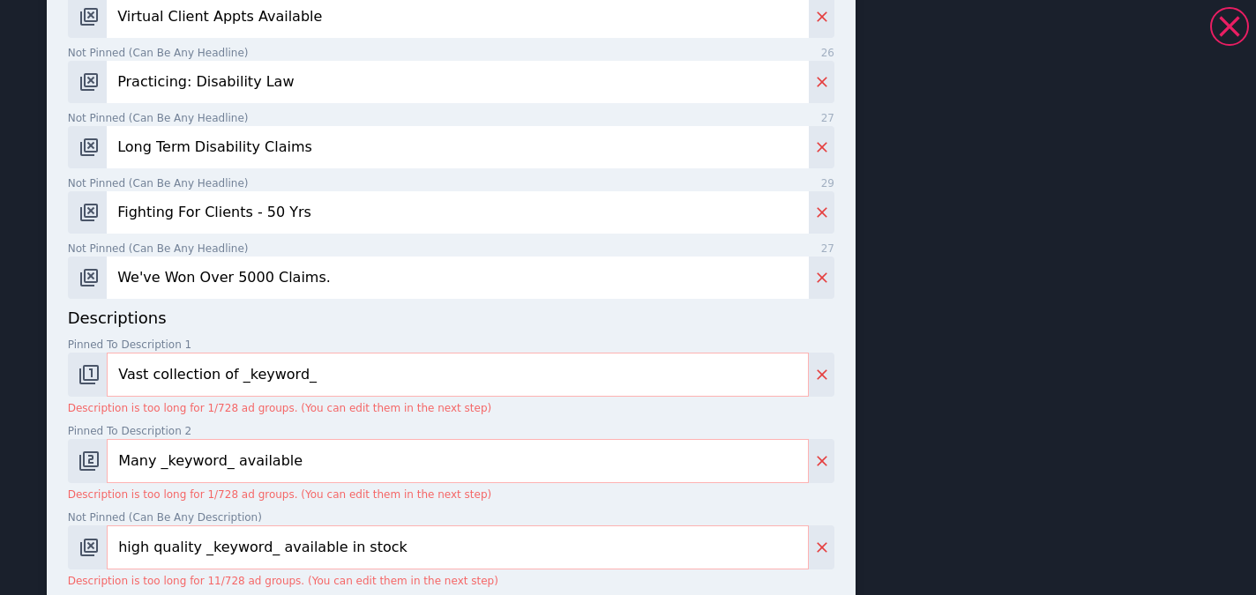
type input "We've Won Over 5000 Claims."
paste input "Our Legal Team Assists Disabled Individuals In Obtaining Benefits W/ Decades Of…"
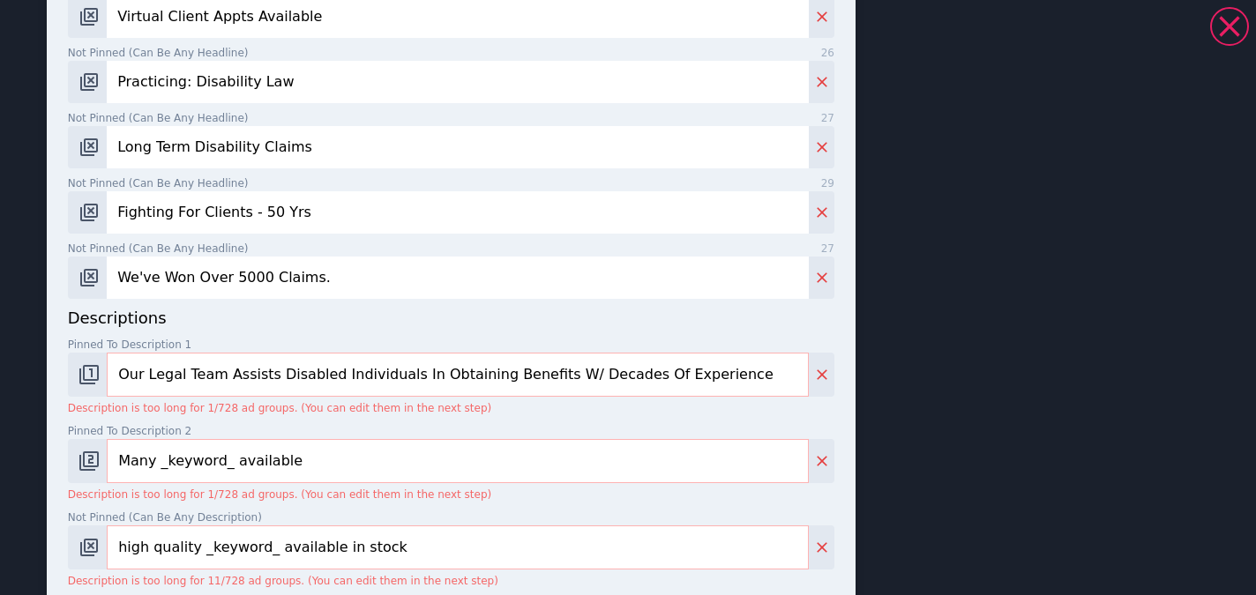
scroll to position [851, 0]
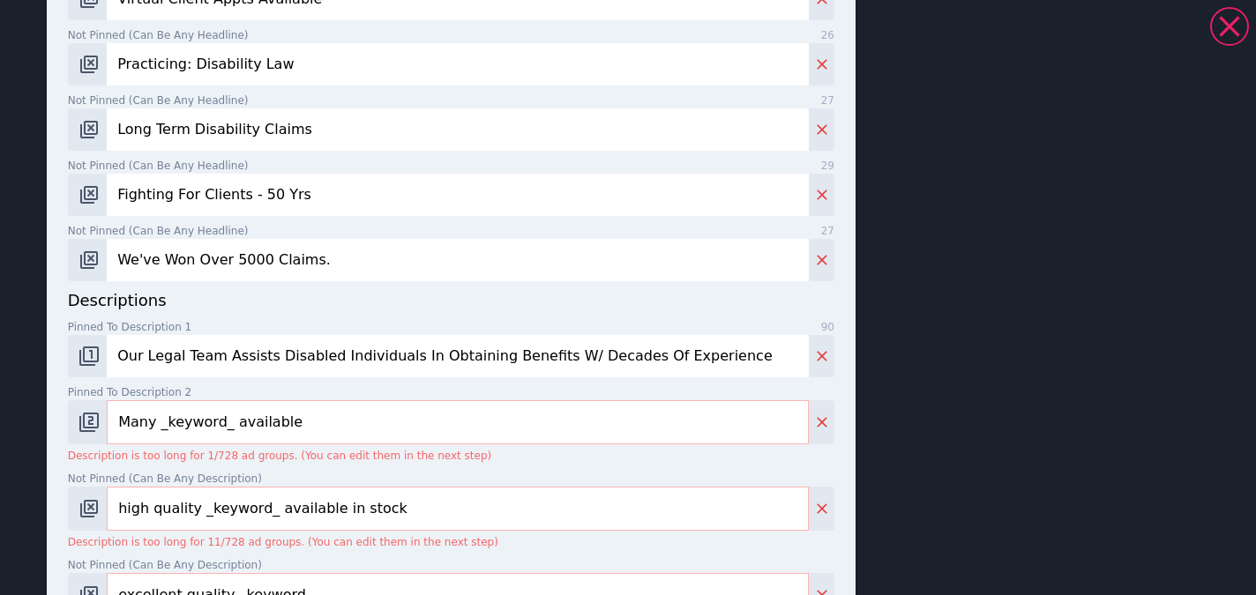
type input "Our Legal Team Assists Disabled Individuals In Obtaining Benefits W/ Decades Of…"
paste input "Specializing In SSD, Disability Insurance, Railroad Retirement Benefits, SSI, A…"
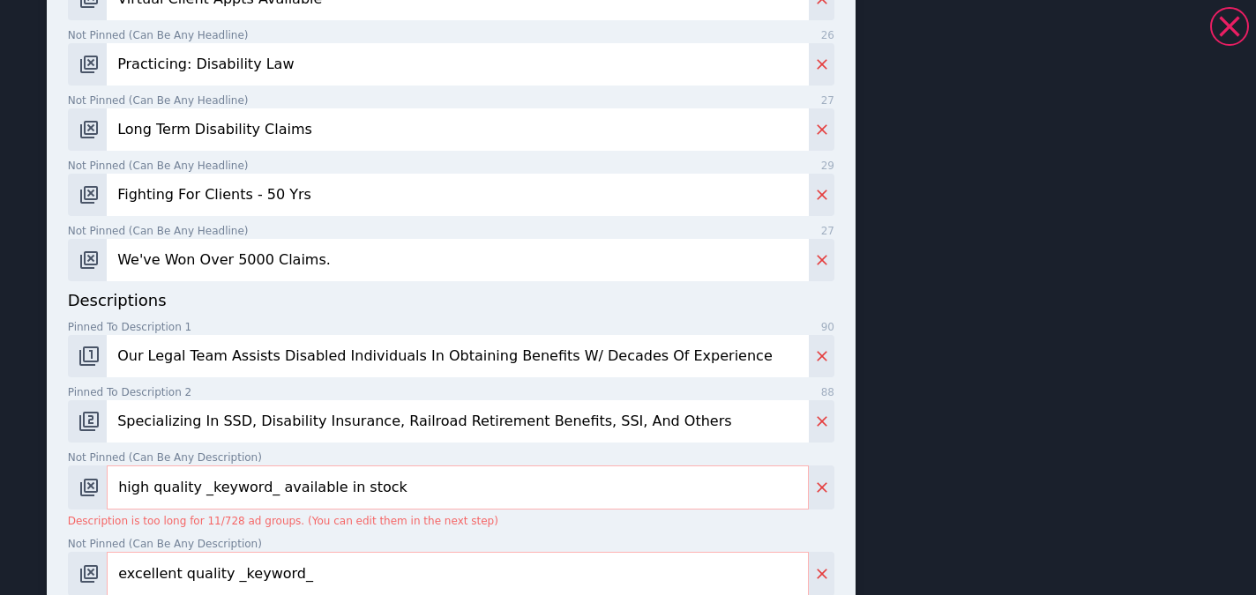
type input "Specializing In SSD, Disability Insurance, Railroad Retirement Benefits, SSI, A…"
paste input "We're A Family-Owned Business Dedicated To Every Case We Take On. Get Free Case…"
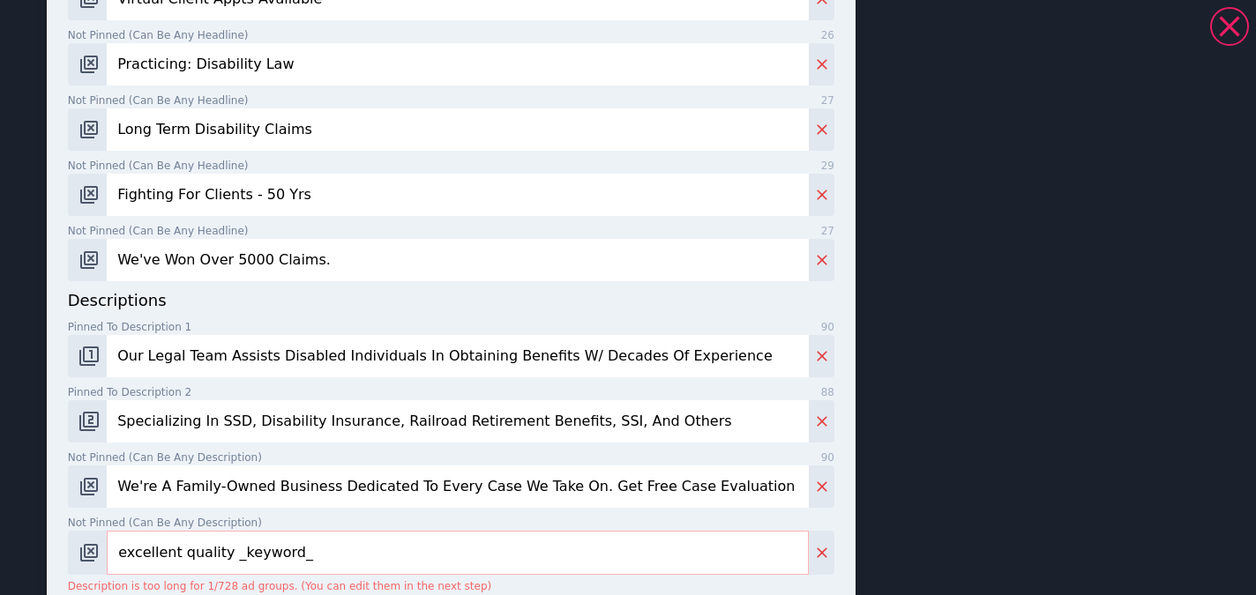
type input "We're A Family-Owned Business Dedicated To Every Case We Take On. Get Free Case…"
paste input "Fighting To Get Social Security Disability Benefits For Our Clients For Over 50…"
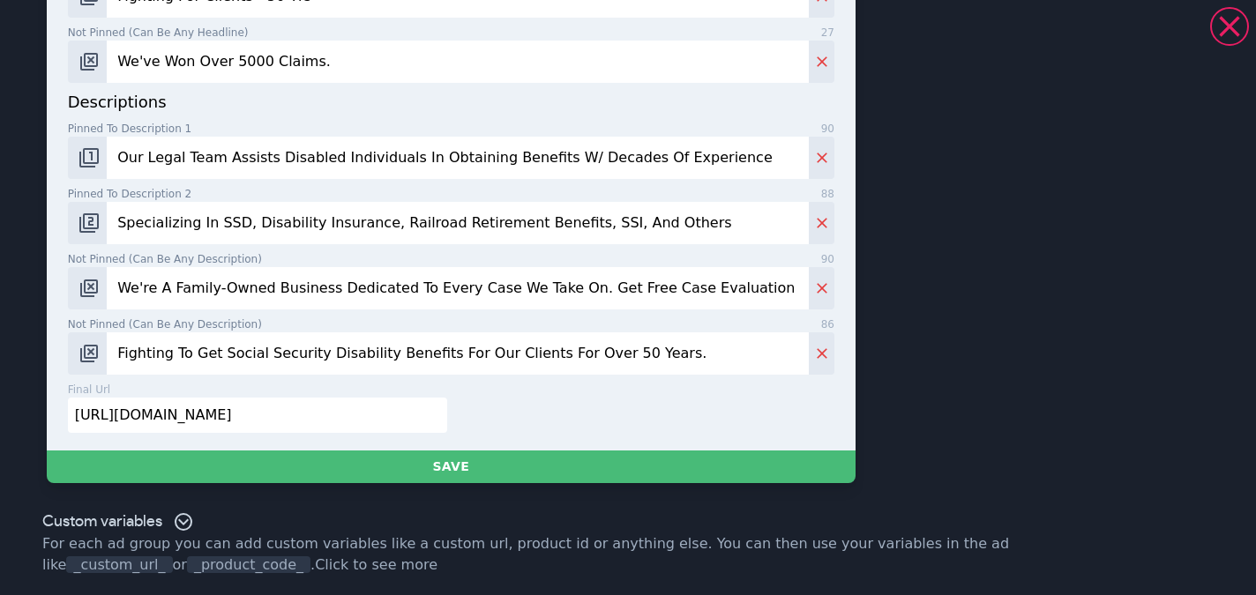
scroll to position [1051, 0]
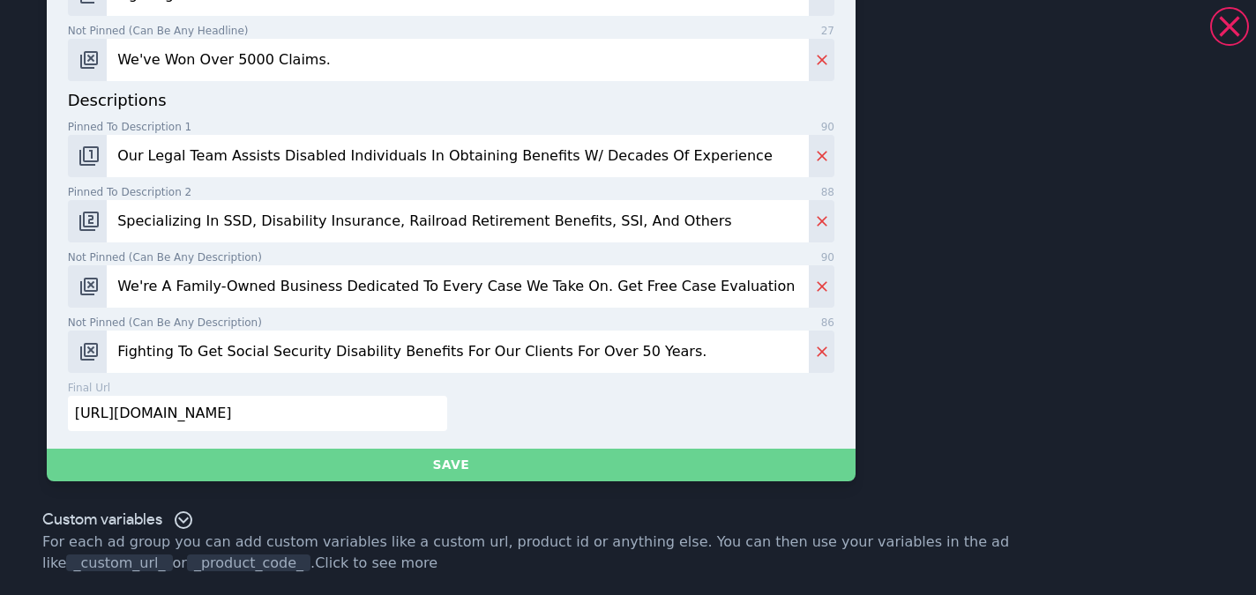
type input "Fighting To Get Social Security Disability Benefits For Our Clients For Over 50…"
click at [422, 465] on button "Save" at bounding box center [451, 465] width 809 height 33
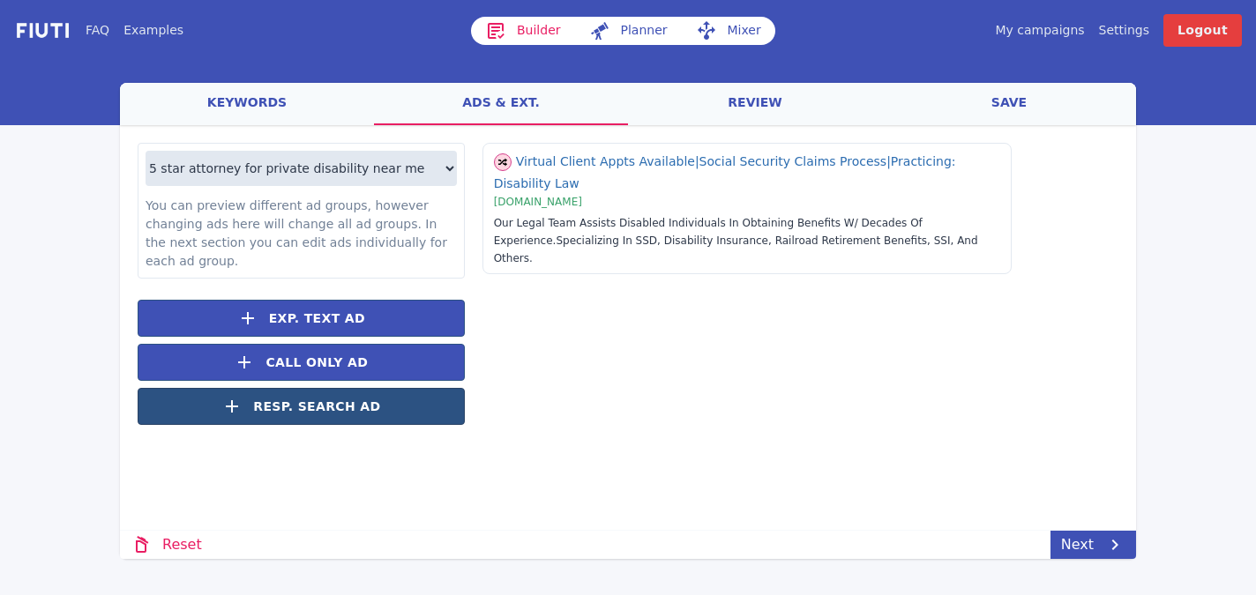
click at [393, 409] on button "Resp. Search Ad" at bounding box center [301, 406] width 327 height 37
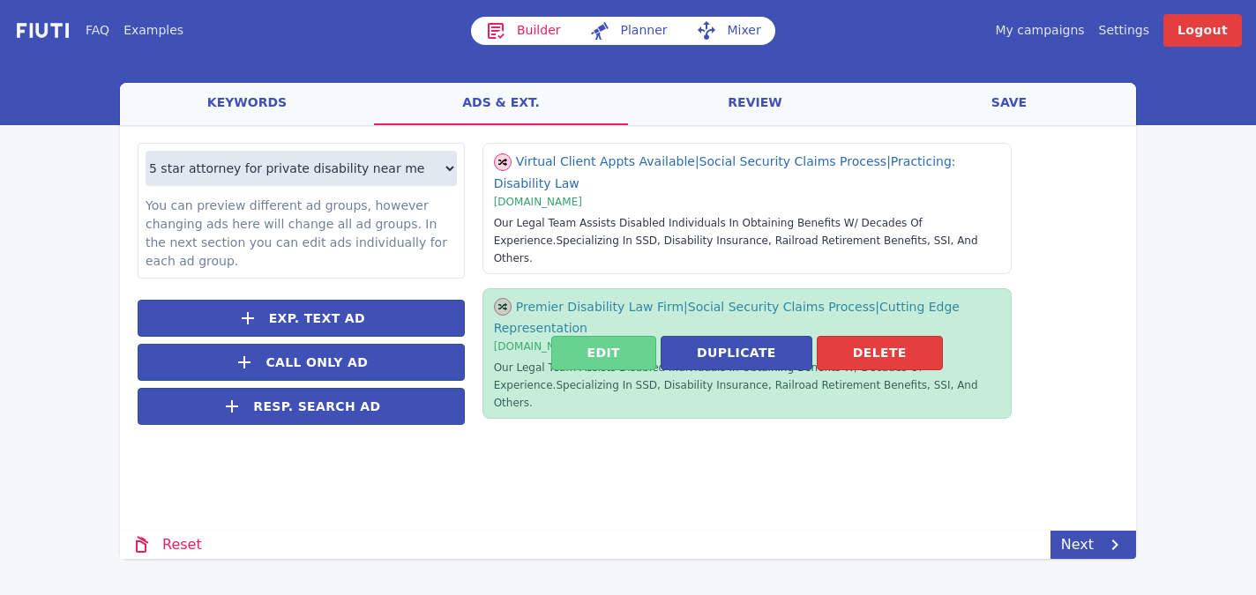
click at [609, 336] on button "Edit" at bounding box center [603, 353] width 105 height 34
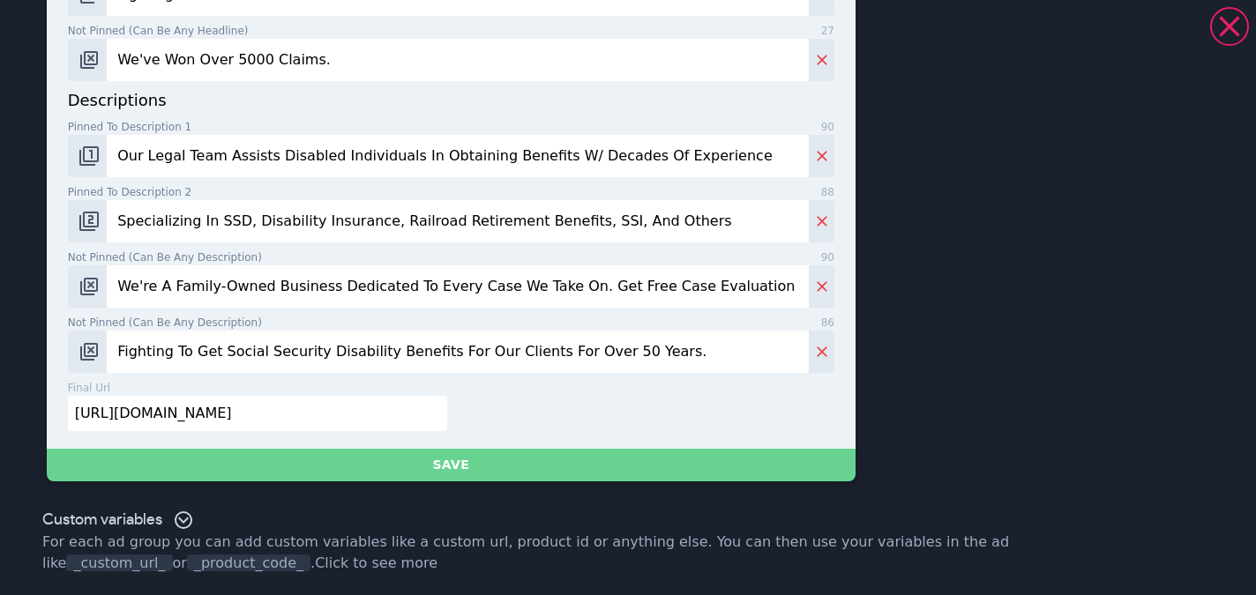
click at [503, 449] on button "Save" at bounding box center [451, 465] width 809 height 33
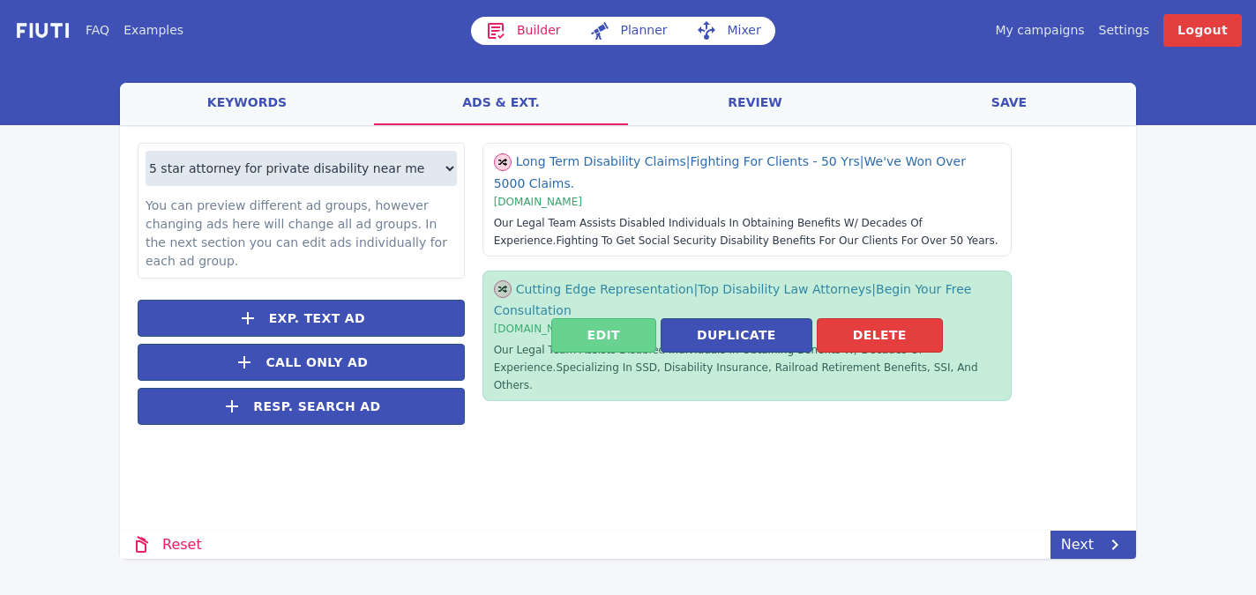
click at [627, 330] on button "Edit" at bounding box center [603, 335] width 105 height 34
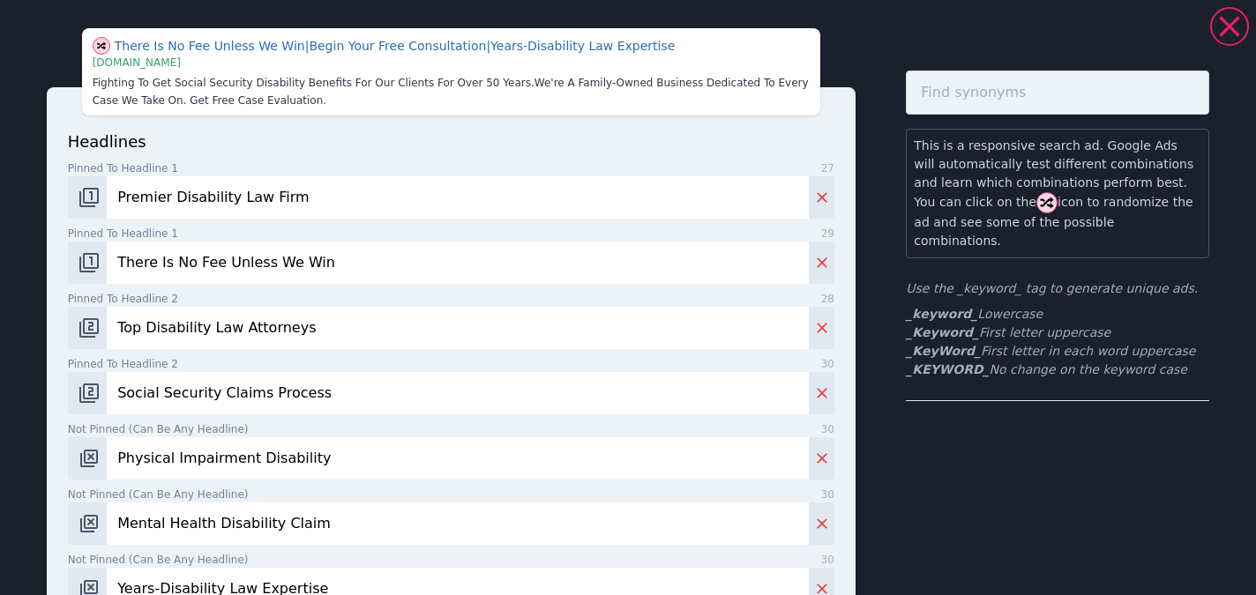
click at [333, 201] on input "Premier Disability Law Firm" at bounding box center [458, 197] width 702 height 42
paste input "Firma líder en discapacidad"
type input "Firma líder en discapacidad"
paste input "Si no ganamos no cobramos"
click at [123, 260] on input "Si no ganamos no cobramos" at bounding box center [458, 263] width 702 height 42
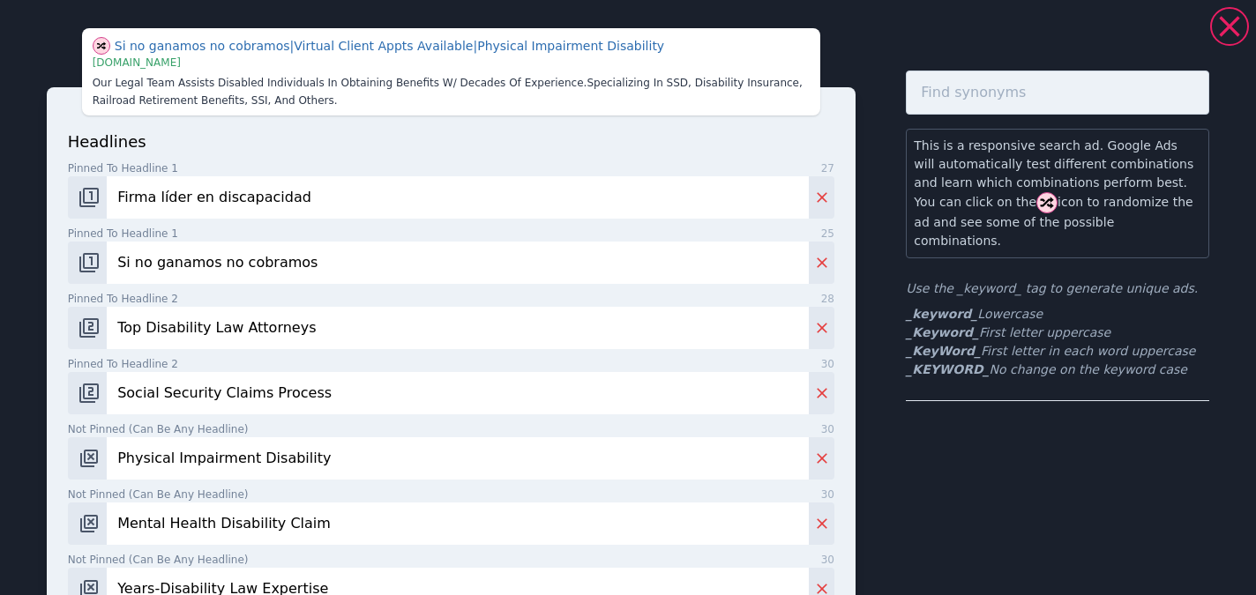
type input "Si no ganamos no cobramos"
paste input "Abogados Top En Discapacidad"
type input "Abogados Top En Discapacidad"
paste input "rocesos Reclamo Seg. Social"
type input "Procesos Reclamo Seg. Social"
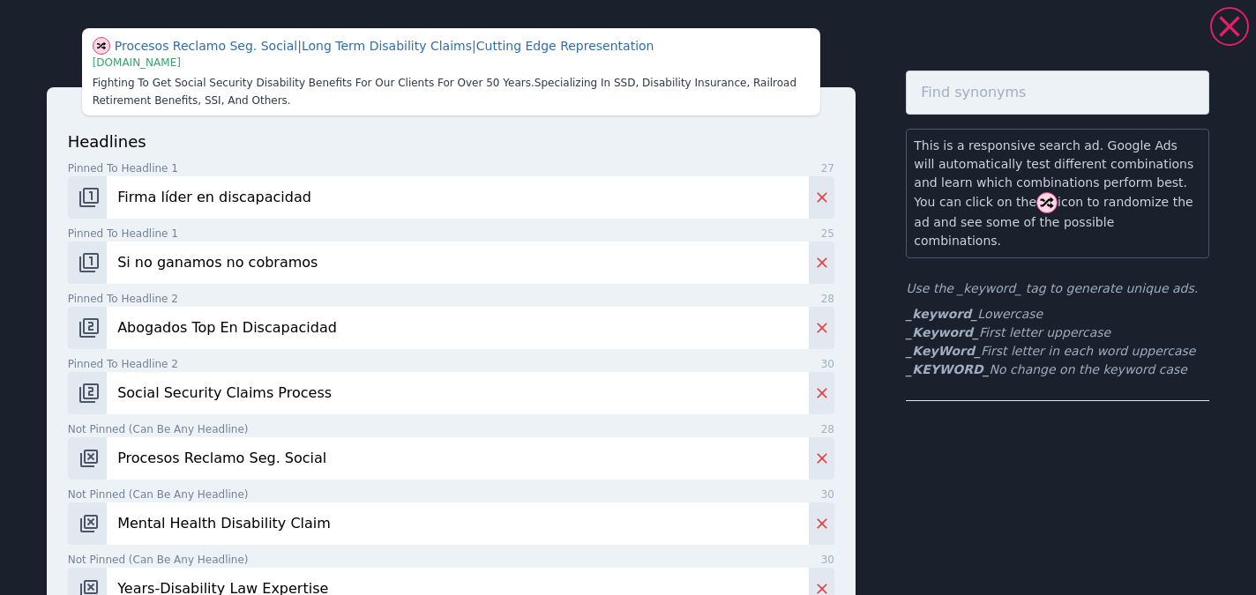
paste input "Discapacidad Por Lesión Física"
type input "Discapacidad Por Lesión Física"
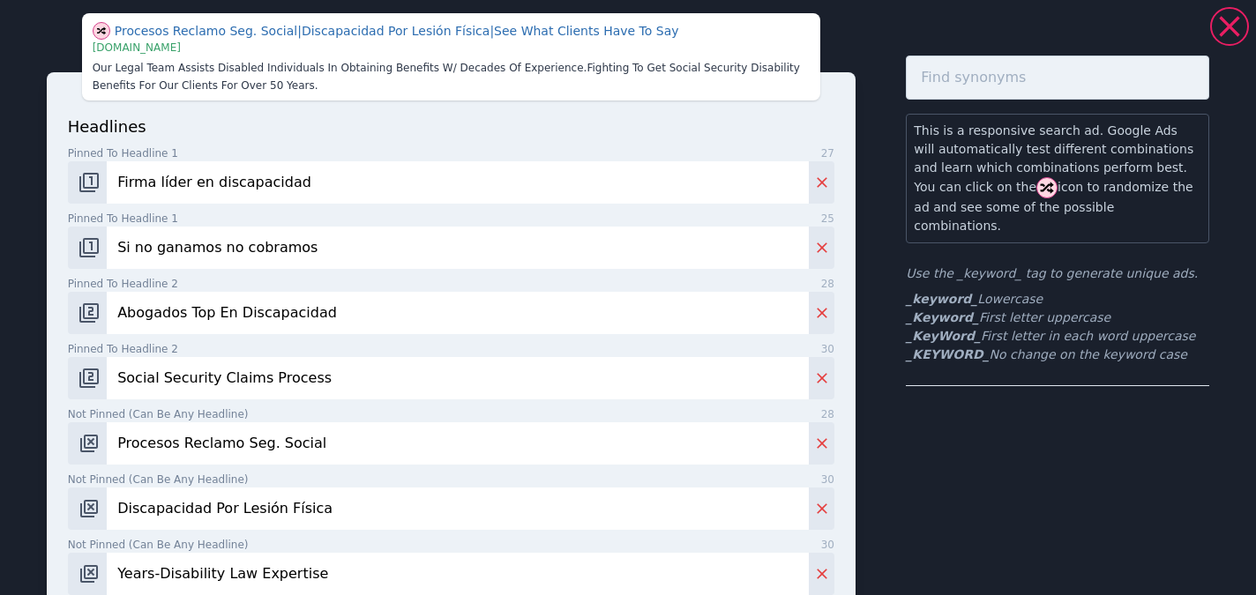
paste input "Reclamo De Discapacidad Mental"
type input "Reclamo De Discapacidad Mental"
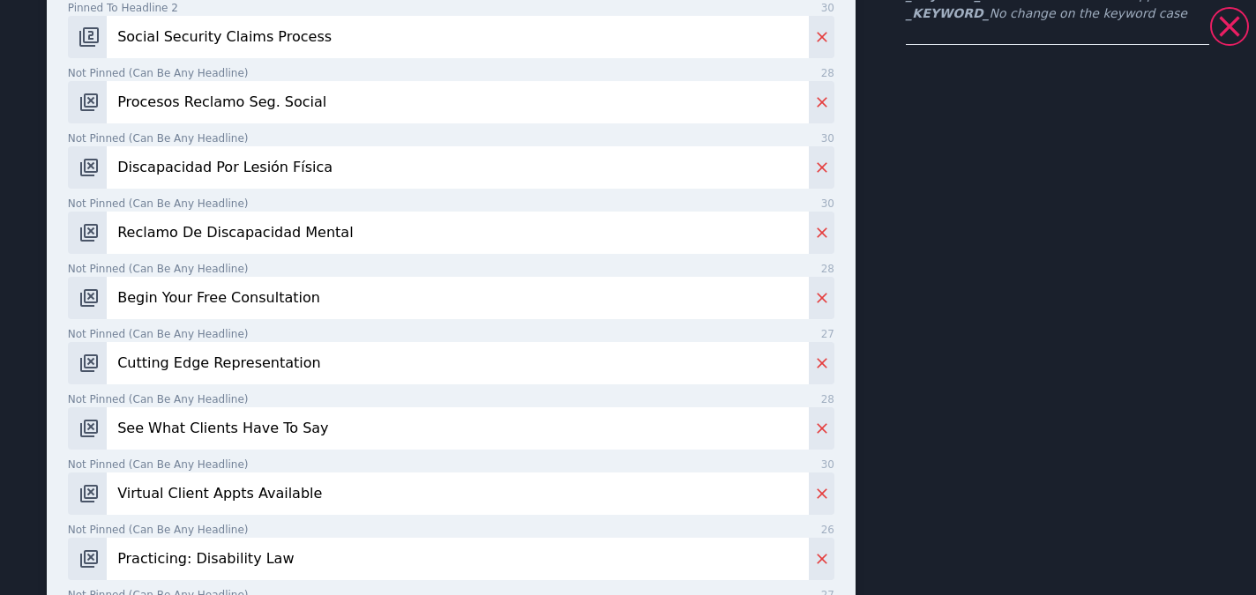
paste input "Años De Experiencia"
type input "Años De Experiencia"
paste input "omience Su Consulta Gratuita"
type input "Comience Su Consulta Gratuita"
paste input "Representación De Vanguardia"
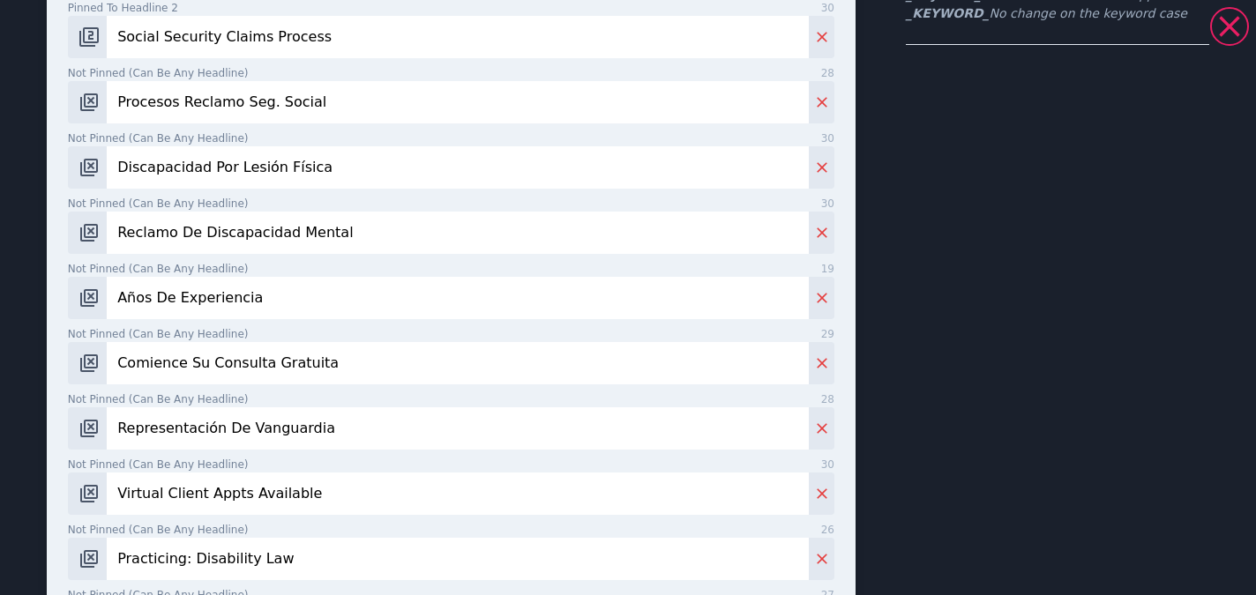
type input "Representación De Vanguardia"
paste input "Nuestros Clientes Dicen Esto"
type input "Nuestros Clientes Dicen Esto"
paste input "Citas Virtuales Disponibles"
type input "Citas Virtuales Disponibles"
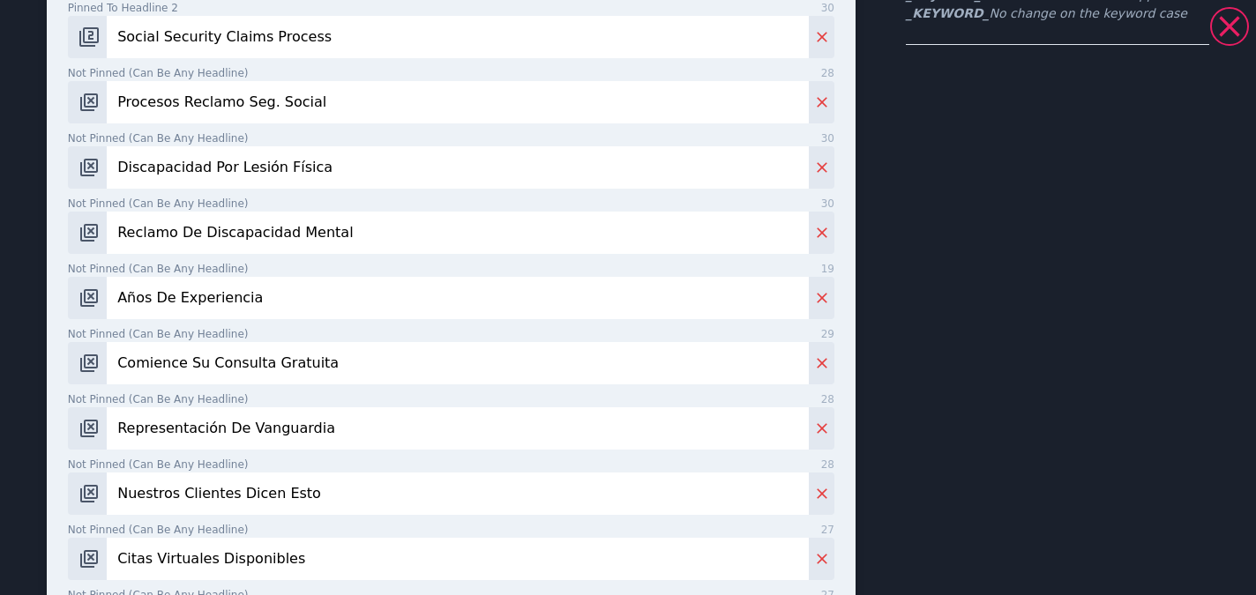
scroll to position [683, 0]
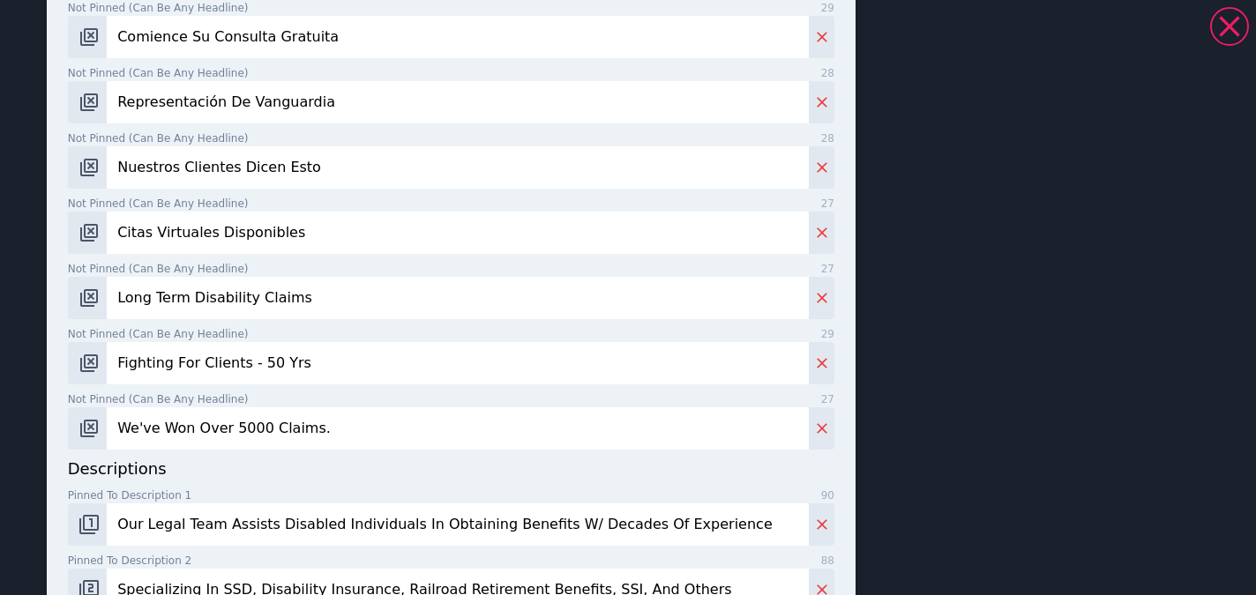
paste input "Práctica: Ley Discapacidad"
type input "Práctica: Ley Discapacidad"
paste input "Reclamos Por LTD"
type input "Reclamos Por LTD"
paste input "Defendiendo Clientes Por Años"
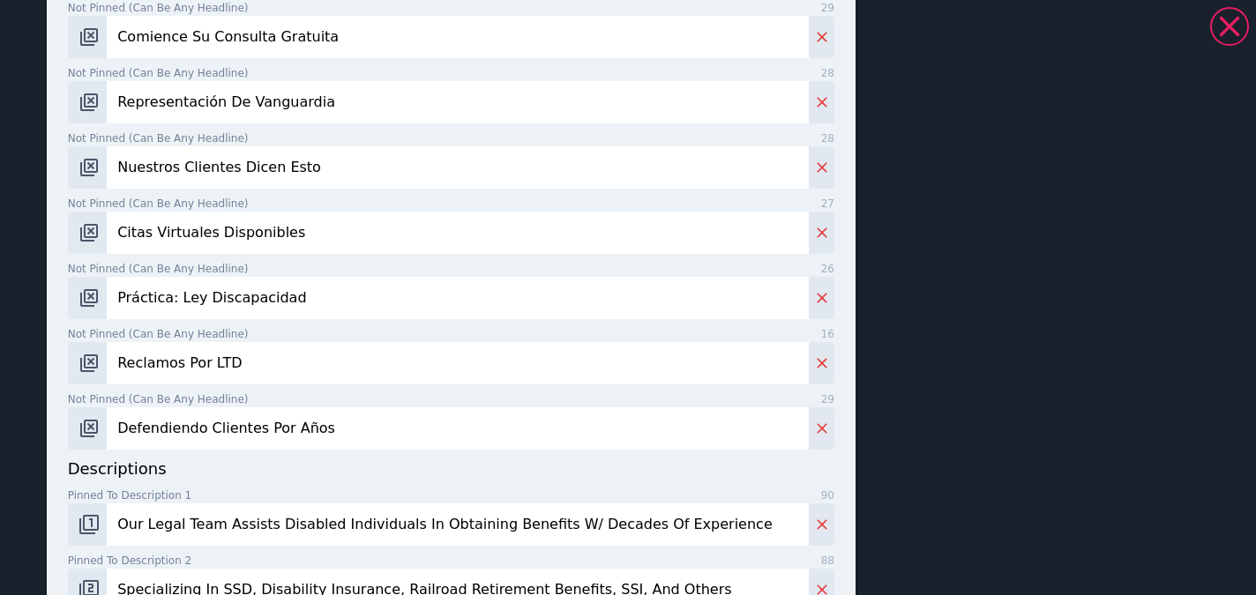
click at [381, 437] on input "Defendiendo Clientes Por Años" at bounding box center [458, 429] width 702 height 42
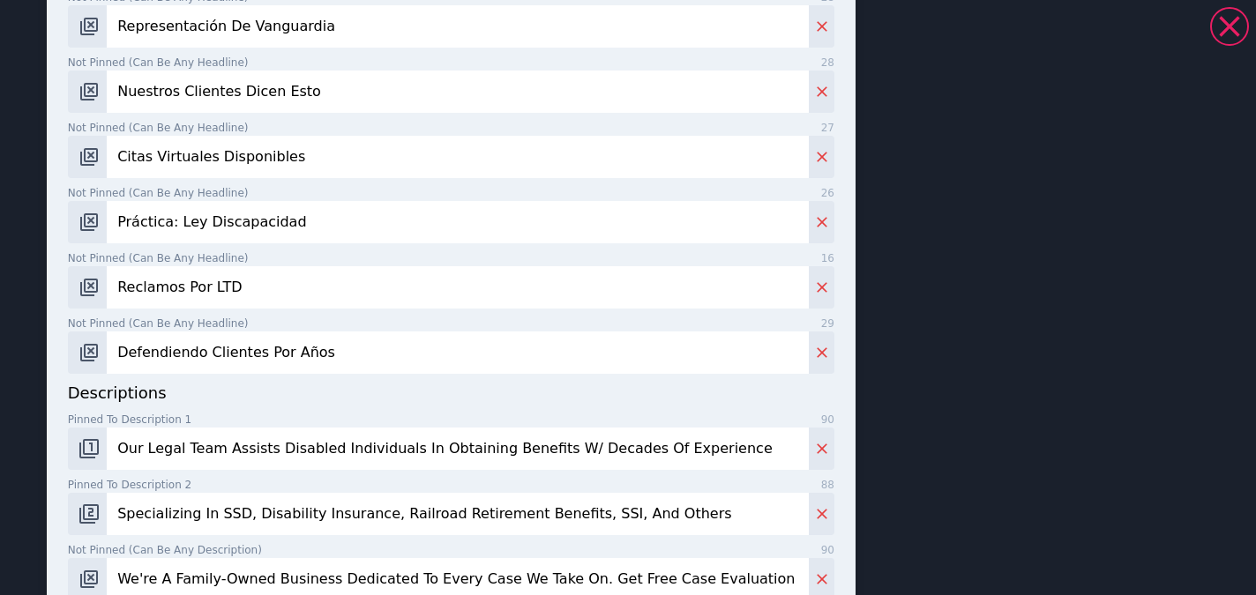
scroll to position [770, 0]
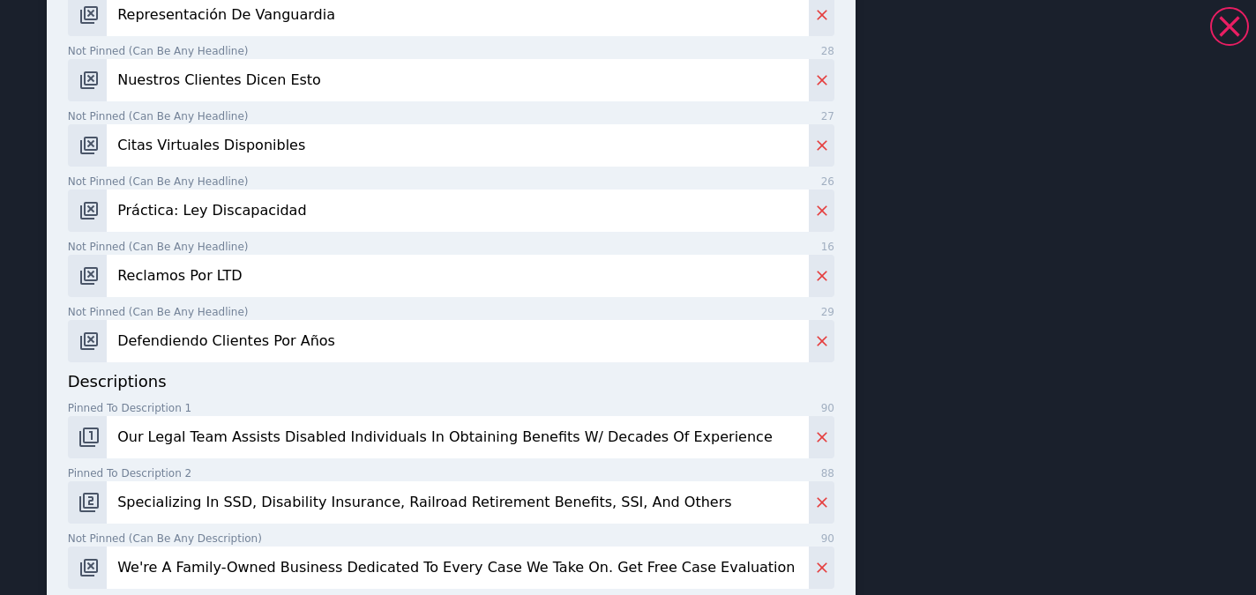
paste input "Más de 5,000 Casos Ganad"
type input "Más de 5,000 Casos Ganados"
click at [303, 267] on input "Reclamos Por LTD" at bounding box center [458, 276] width 702 height 42
paste input "Defendiendo Clientes Por Años"
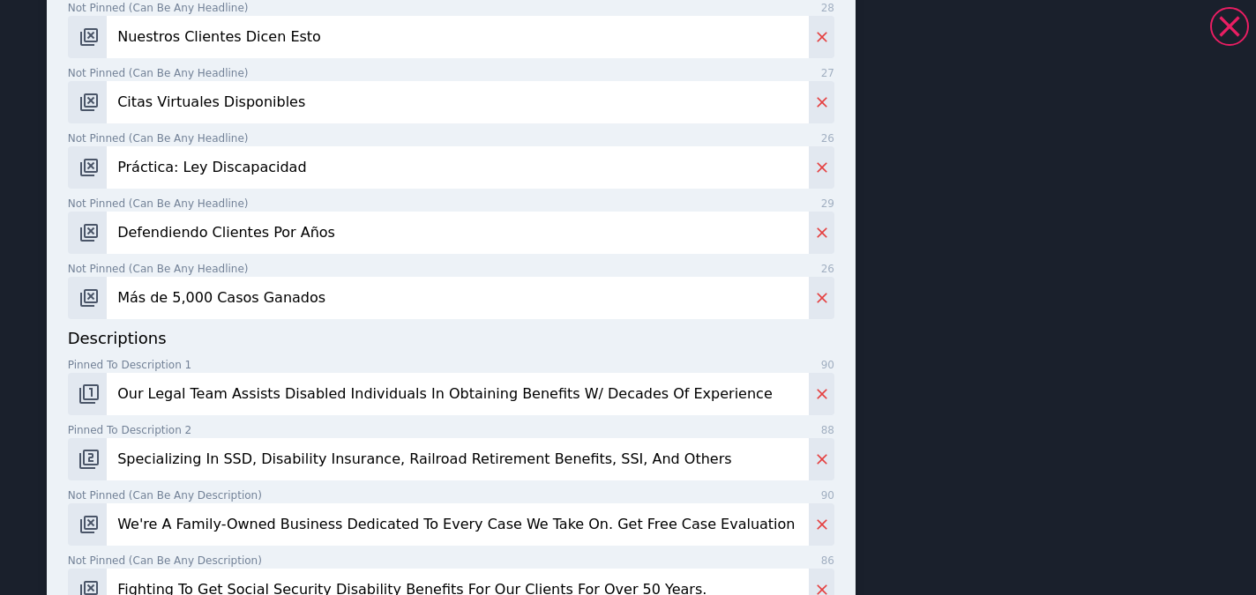
scroll to position [844, 0]
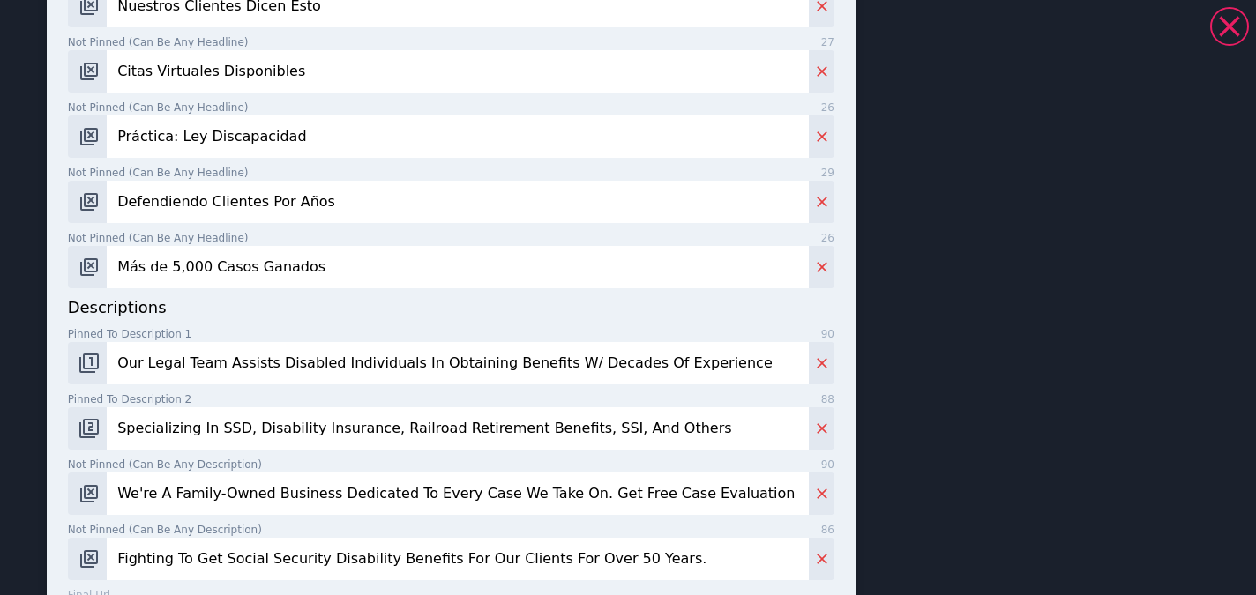
type input "Defendiendo Clientes Por Años"
click at [385, 350] on input "Our Legal Team Assists Disabled Individuals In Obtaining Benefits W/ Decades Of…" at bounding box center [458, 363] width 702 height 42
paste input "Nuestro Equipo Legal Ayuda A Personas Con Discapacidad A Obtener Beneficios"
type input "Nuestro Equipo Legal Ayuda A Personas Con Discapacidad A Obtener Beneficios"
paste input "Especialistas En SSD, Seguro De Discapacidad, Beneficios Ferroviarios, SSI Y Má"
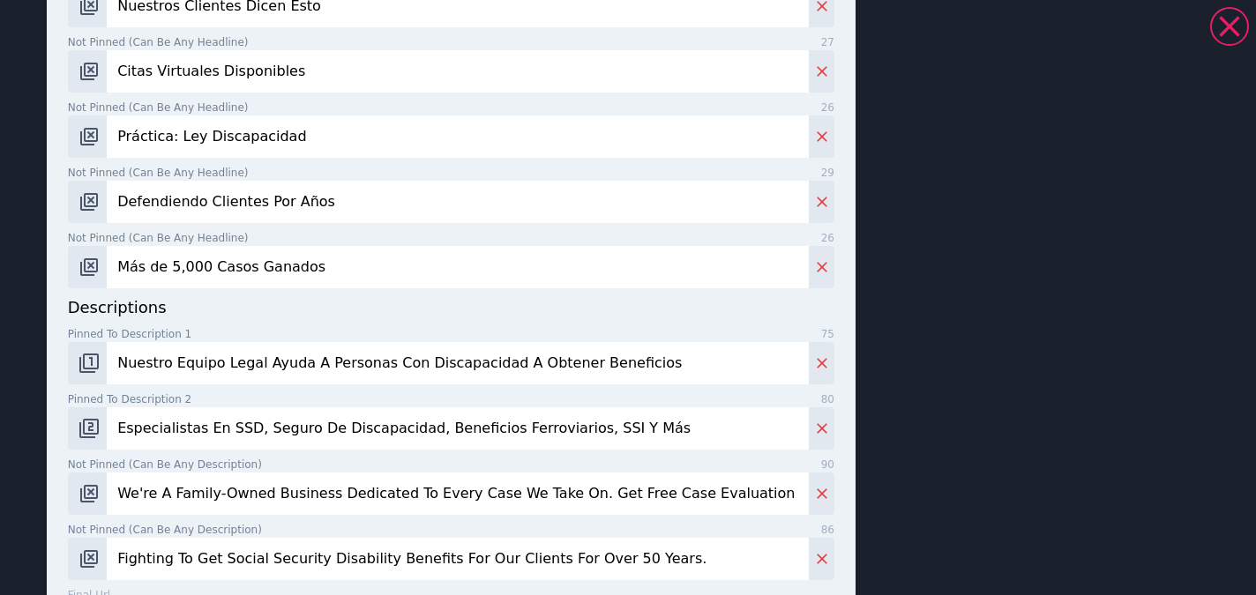
type input "Especialistas En SSD, Seguro De Discapacidad, Beneficios Ferroviarios, SSI Y Más"
paste input "Firma Familiar Dedicada A Cada Caso Que Asumimos. Obtenga Evaluación Gratuita D…"
type input "Firma Familiar Dedicada A Cada Caso Que Asumimos. Obtenga Evaluación Gratuita D…"
paste input "Luchando Por Obtener Beneficios De Discapacidad Del Seguro Social Por Más De 50…"
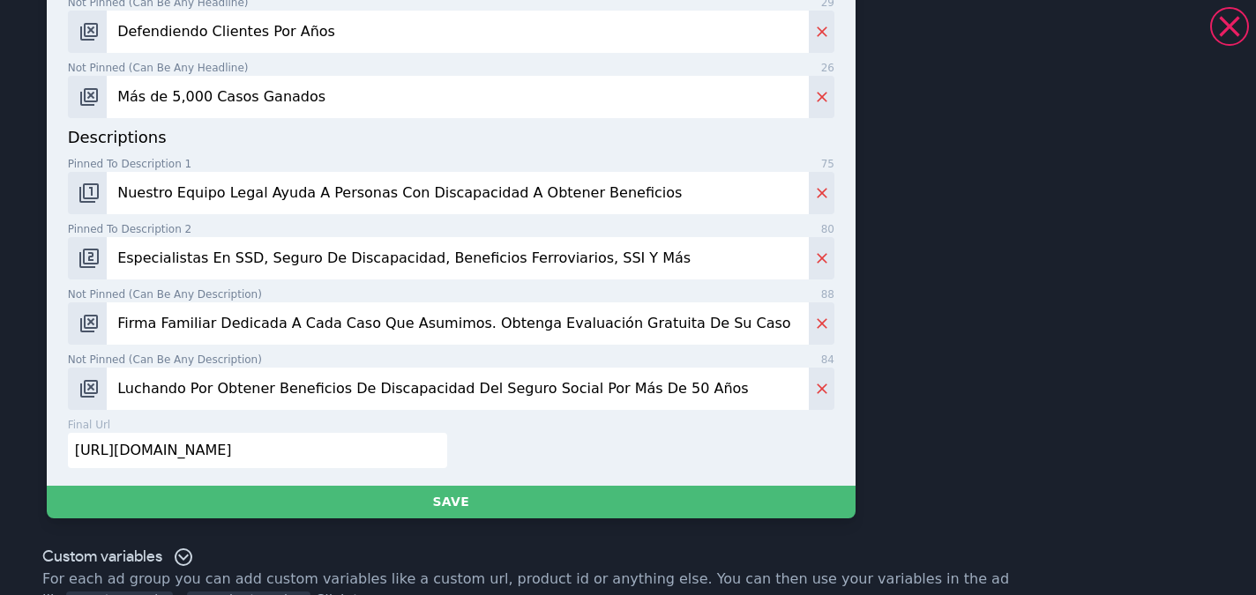
scroll to position [1051, 0]
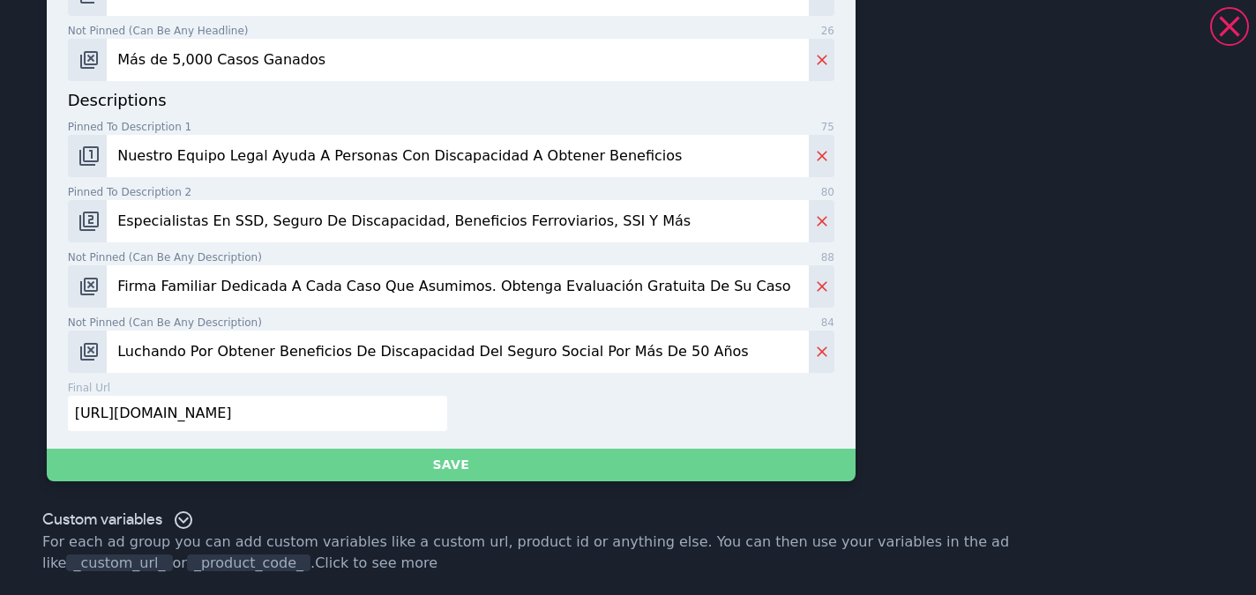
type input "Luchando Por Obtener Beneficios De Discapacidad Del Seguro Social Por Más De 50…"
click at [467, 470] on button "Save" at bounding box center [451, 465] width 809 height 33
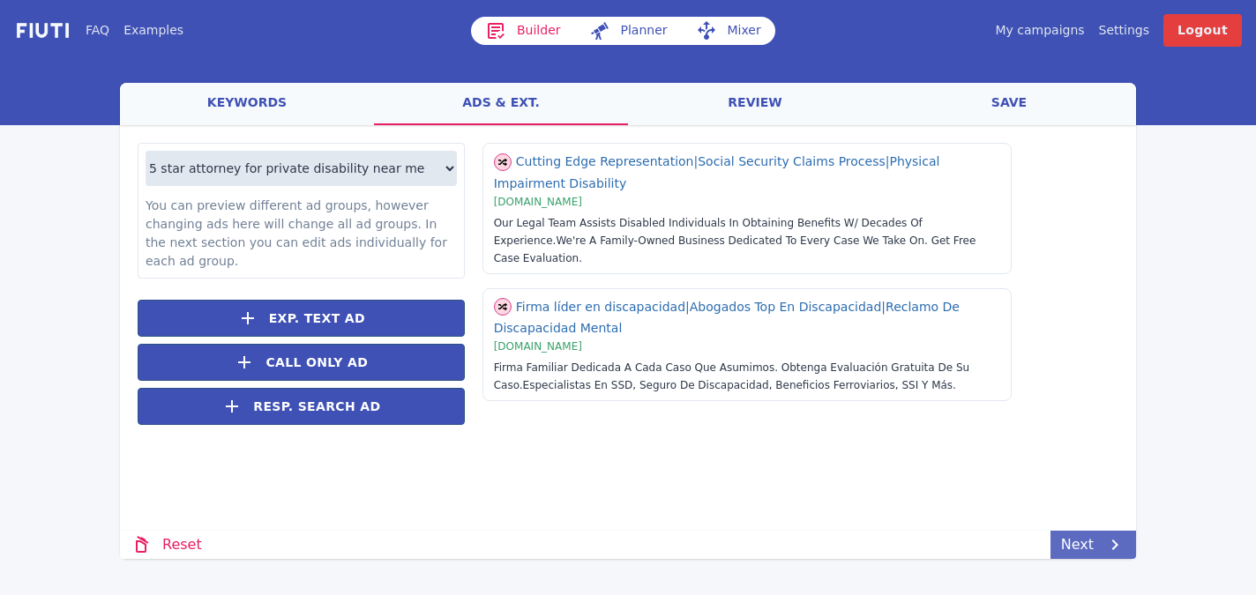
click at [1124, 551] on icon at bounding box center [1114, 545] width 21 height 21
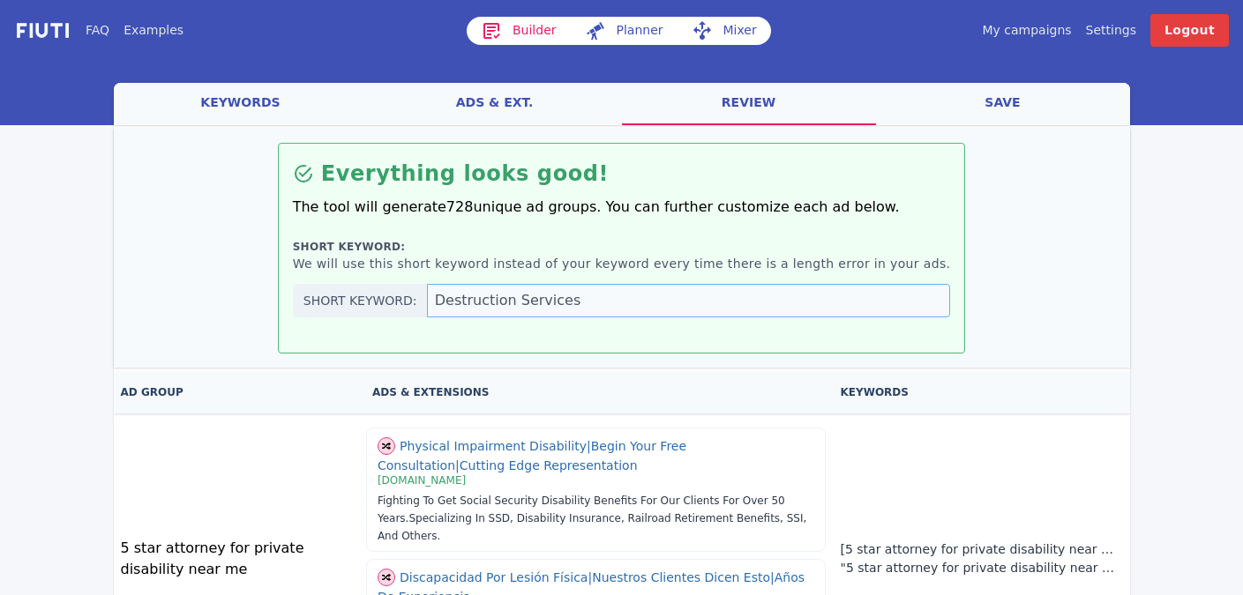
drag, startPoint x: 615, startPoint y: 303, endPoint x: 429, endPoint y: 280, distance: 187.5
click at [429, 280] on div "Short keyword: We will use this short keyword instead of your keyword every tim…" at bounding box center [622, 278] width 658 height 79
type input "Disability Law"
click at [1015, 93] on link "save" at bounding box center [1003, 104] width 254 height 42
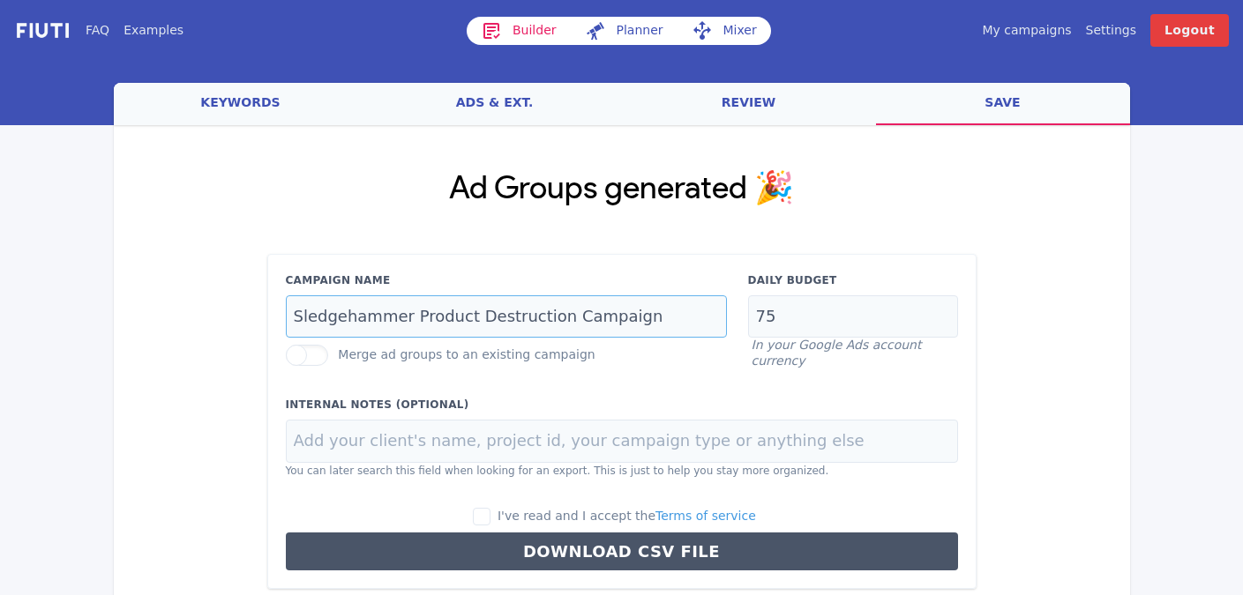
drag, startPoint x: 542, startPoint y: 318, endPoint x: 272, endPoint y: 286, distance: 271.8
click at [272, 286] on div "Campaign Name Sledgehammer Product Destruction Campaign Merge ad groups to an e…" at bounding box center [621, 422] width 709 height 336
type input "Disability Law SKAG Campaign"
click at [811, 308] on input "75" at bounding box center [853, 316] width 210 height 43
type input "166.67"
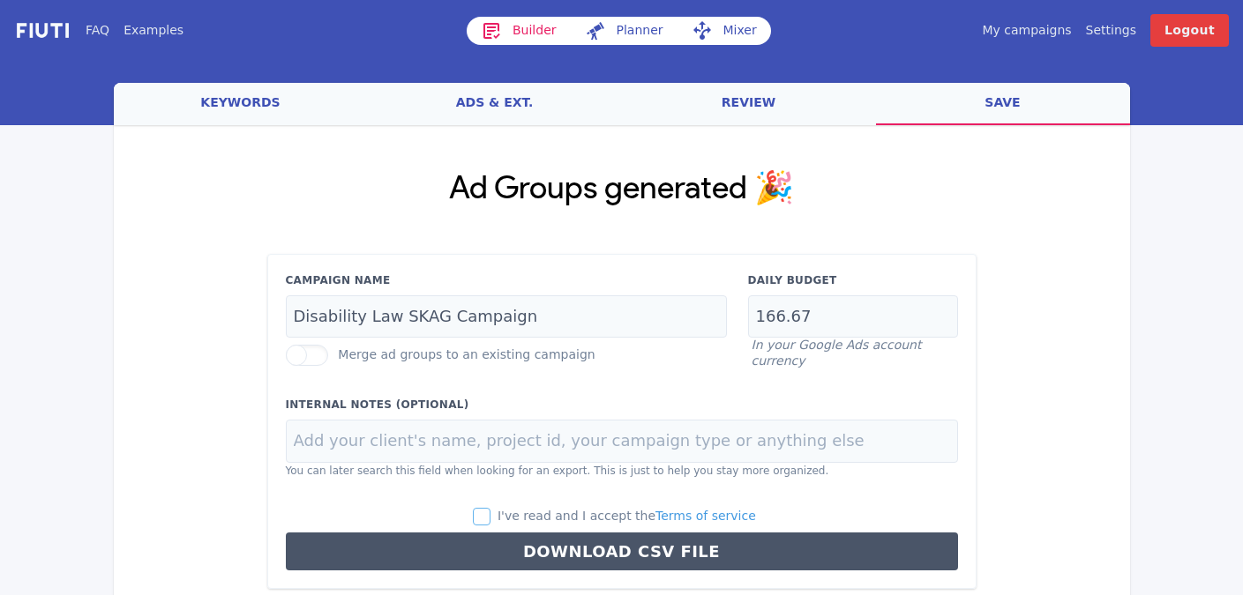
click at [490, 512] on input "I've read and I accept the Terms of service" at bounding box center [482, 517] width 18 height 18
checkbox input "true"
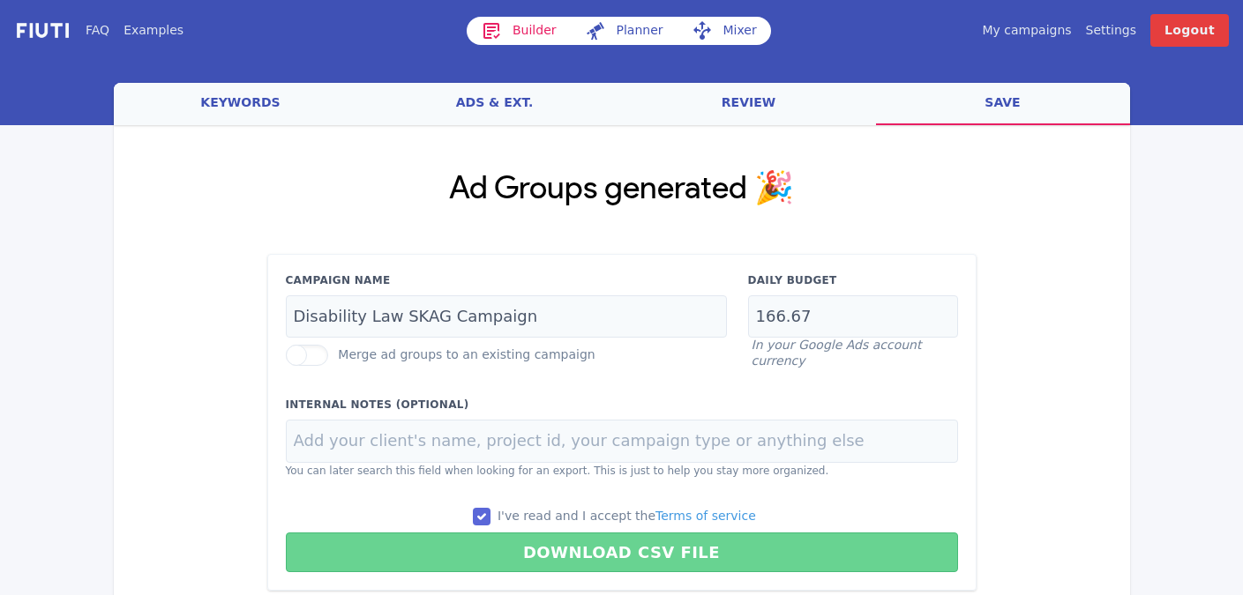
click at [585, 550] on button "Download CSV File" at bounding box center [622, 553] width 672 height 40
